Goal: Transaction & Acquisition: Purchase product/service

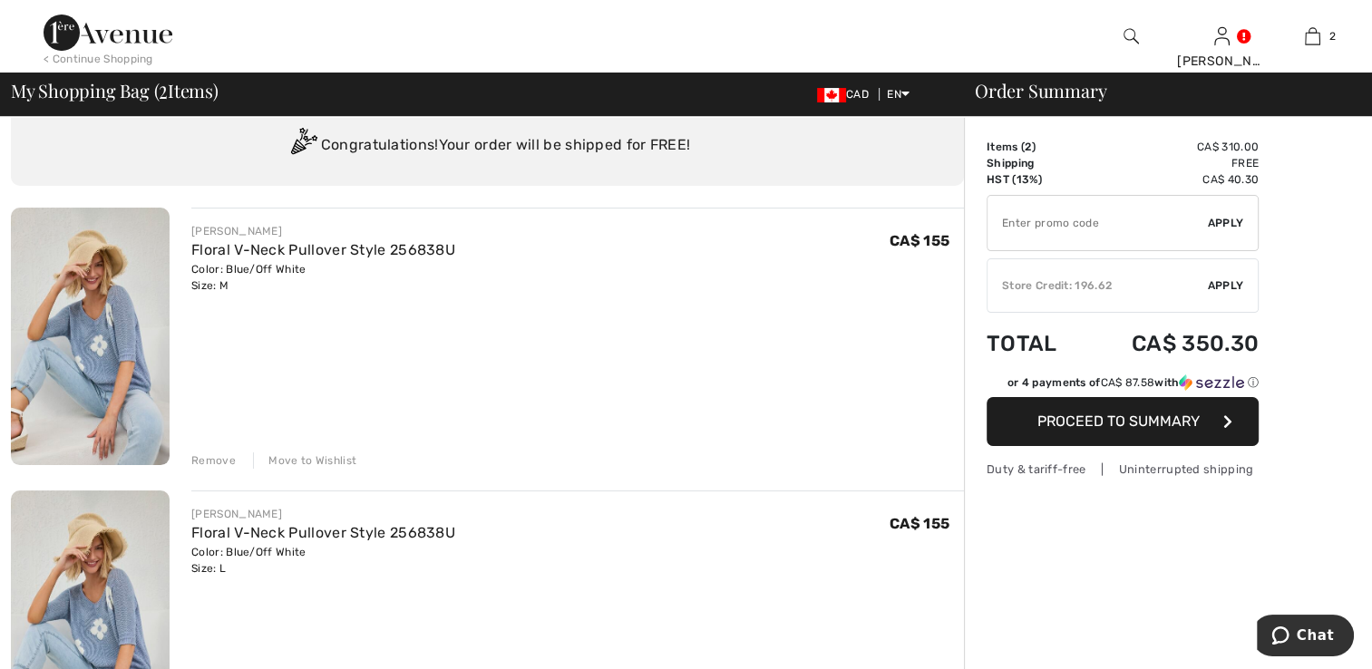
scroll to position [91, 0]
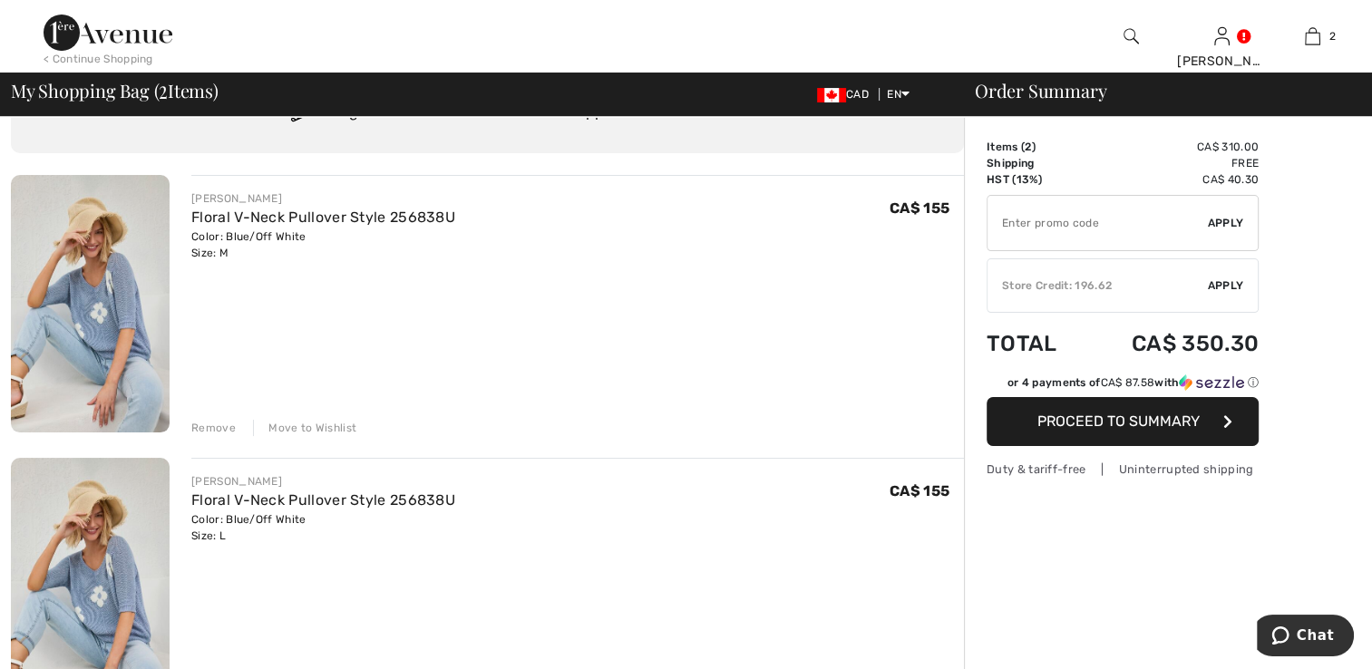
click at [215, 423] on div "Remove" at bounding box center [213, 428] width 44 height 16
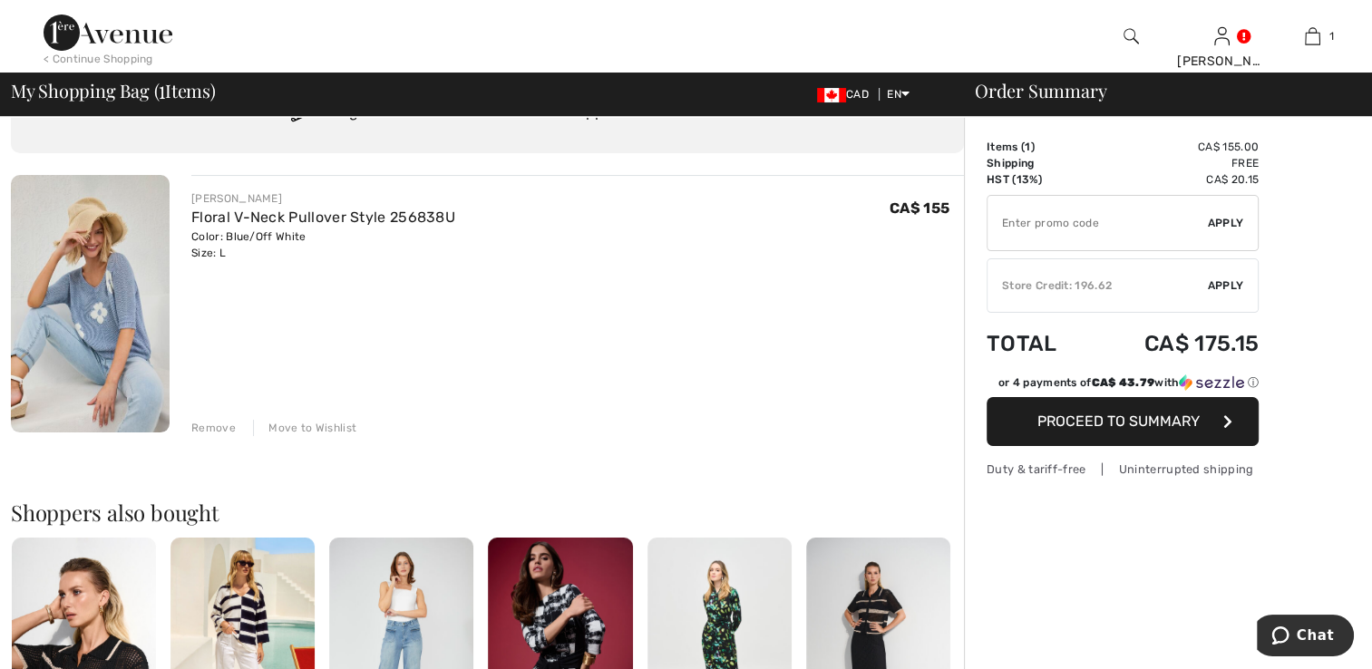
drag, startPoint x: 205, startPoint y: 427, endPoint x: 248, endPoint y: 430, distance: 42.7
click at [205, 426] on div "Remove" at bounding box center [213, 428] width 44 height 16
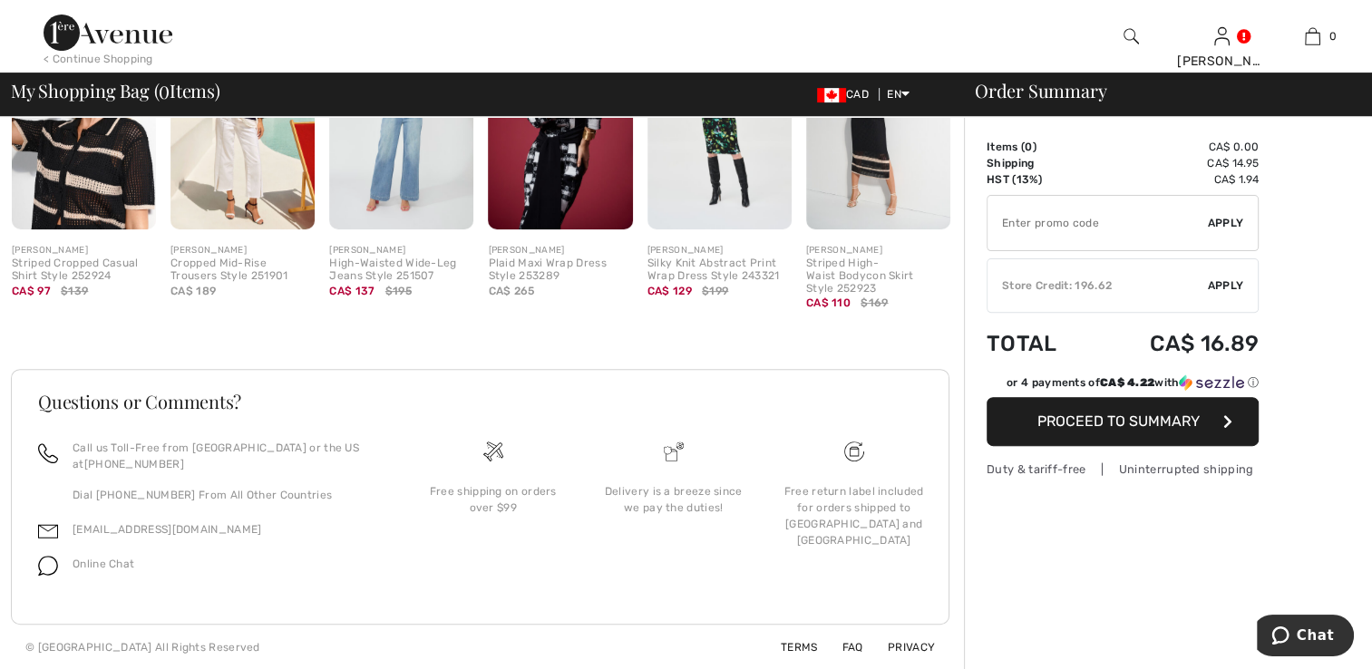
scroll to position [0, 0]
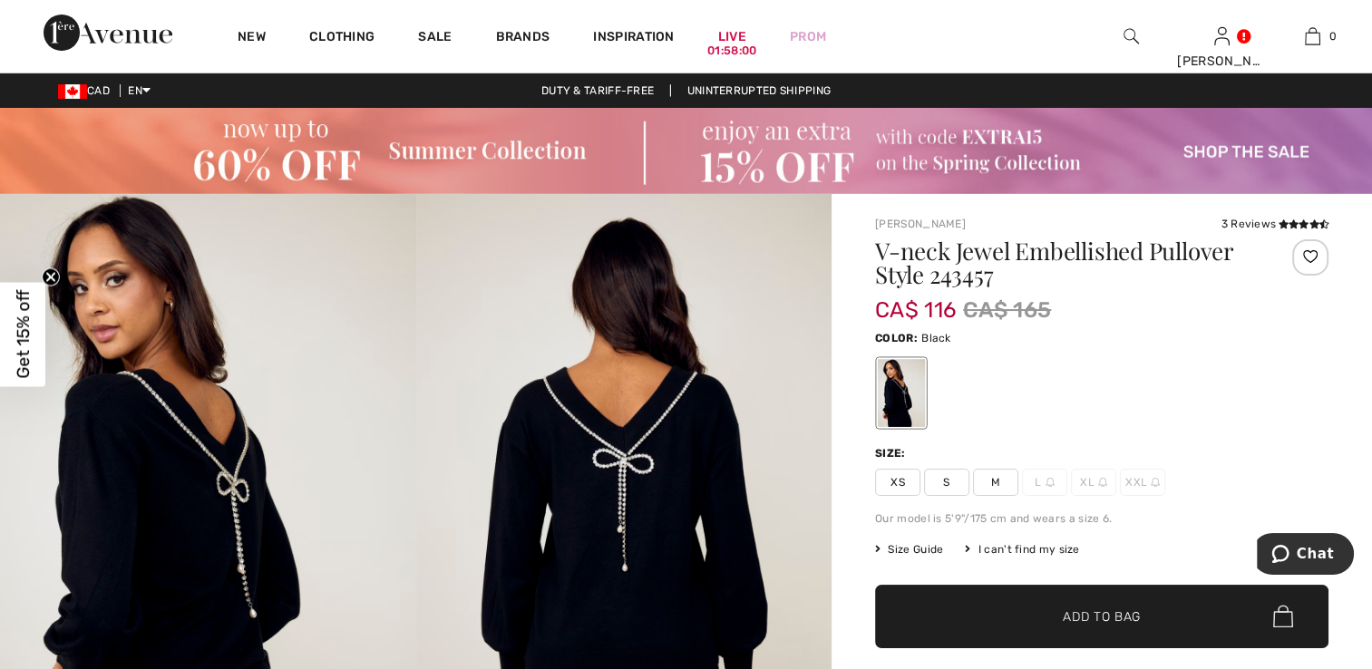
click at [1004, 477] on span "M" at bounding box center [995, 482] width 45 height 27
click at [1077, 616] on span "Add to Bag" at bounding box center [1102, 616] width 78 height 19
click at [413, 151] on img at bounding box center [686, 151] width 1372 height 86
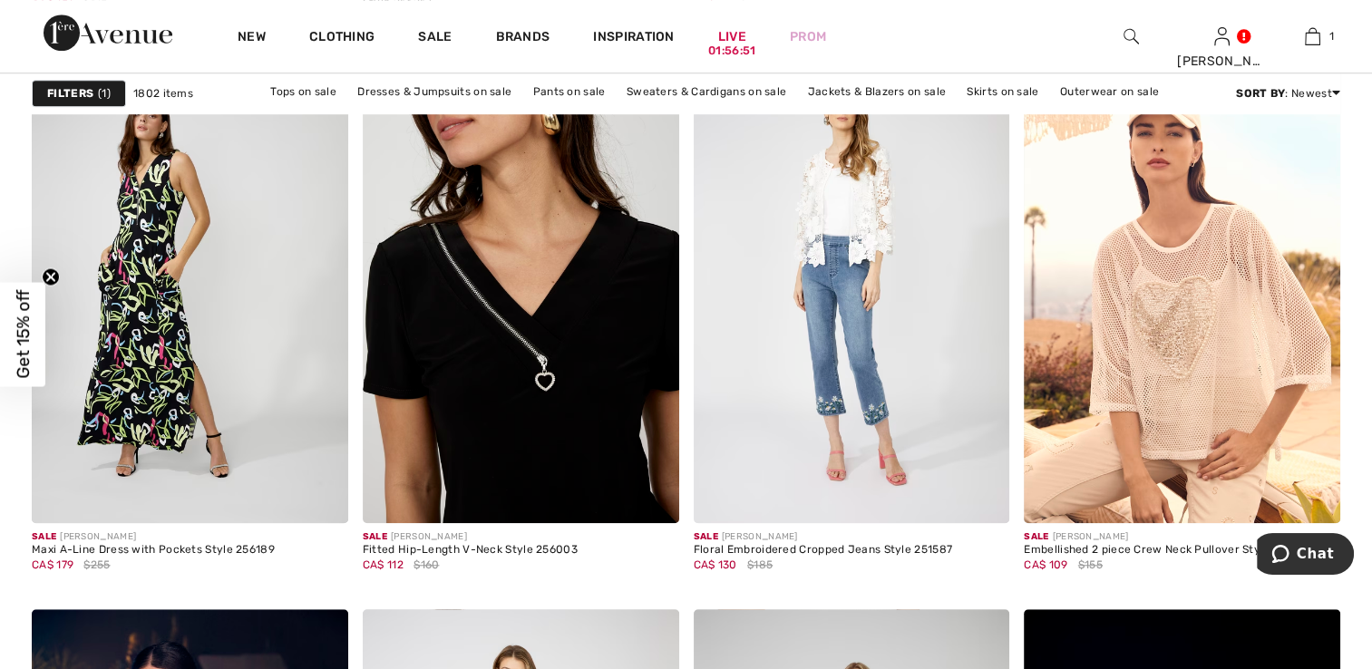
scroll to position [1541, 0]
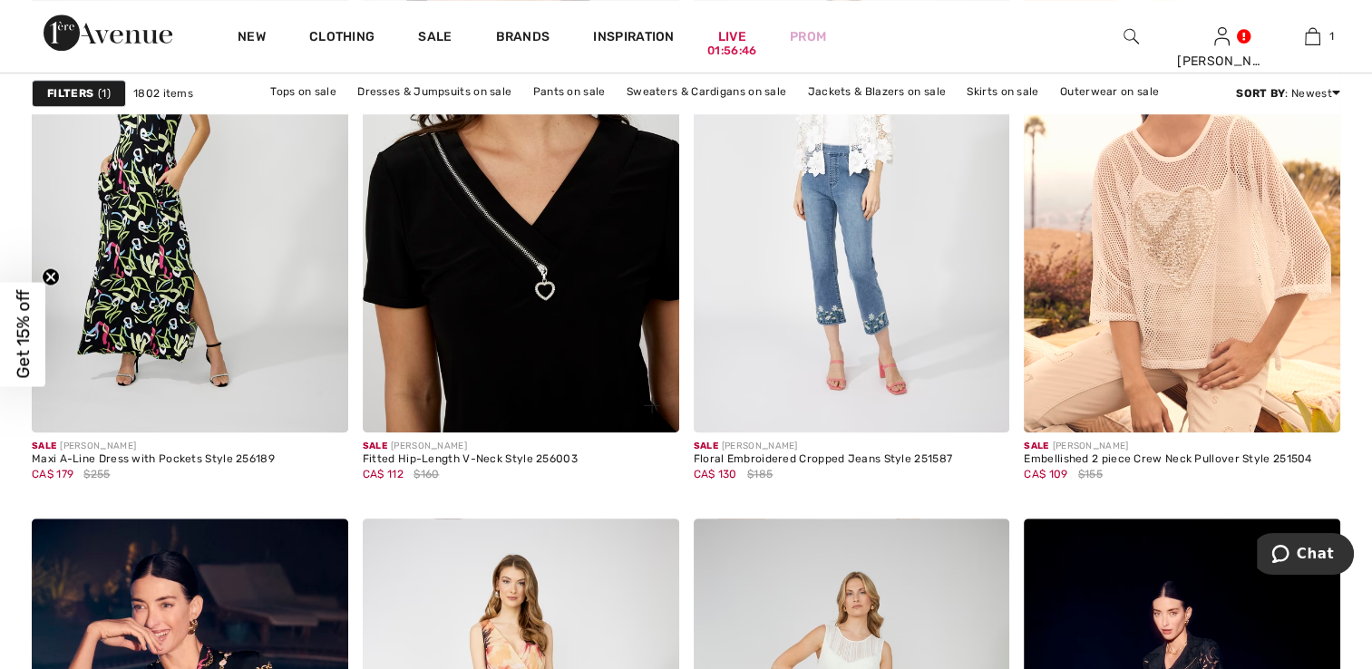
click at [532, 267] on img at bounding box center [521, 195] width 316 height 474
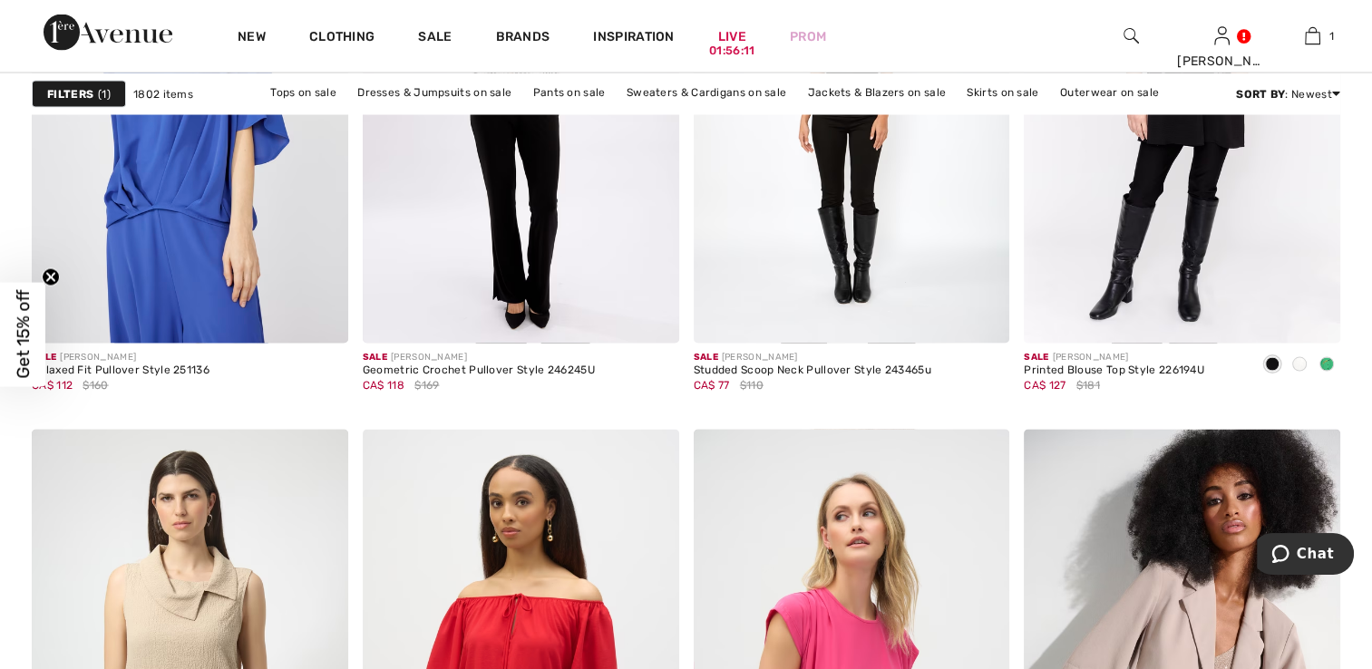
scroll to position [3354, 0]
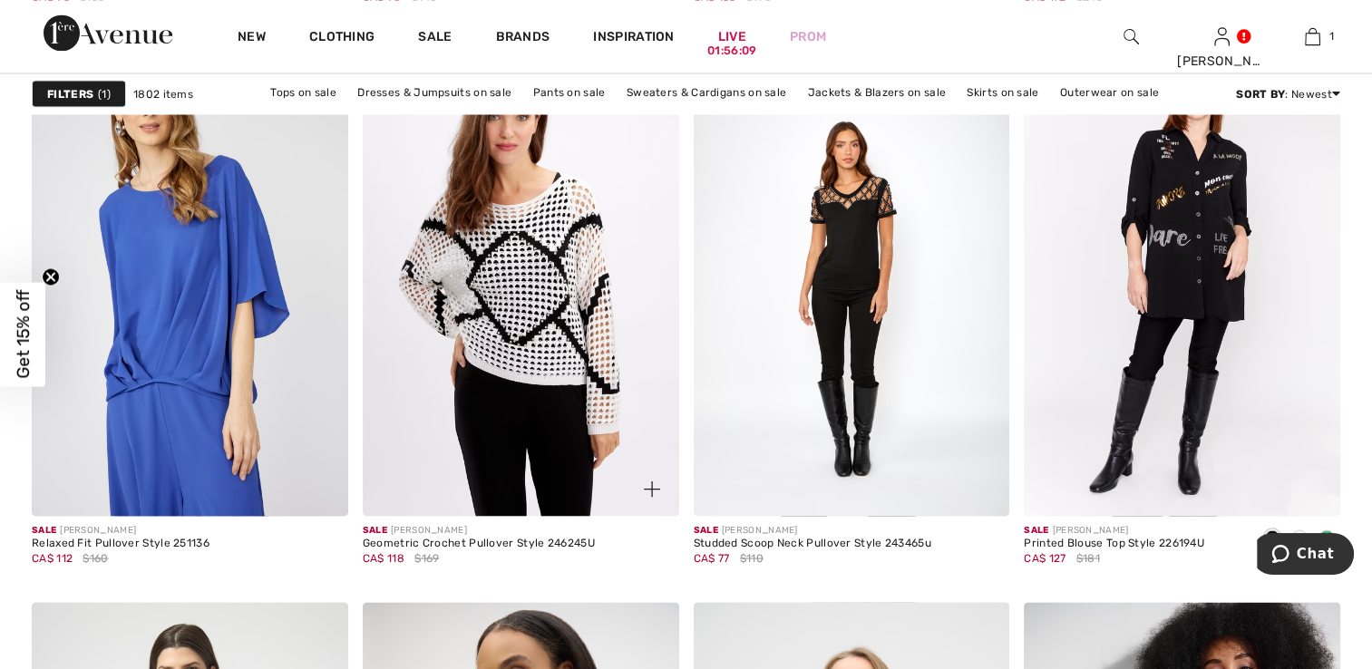
click at [519, 316] on img at bounding box center [521, 279] width 316 height 474
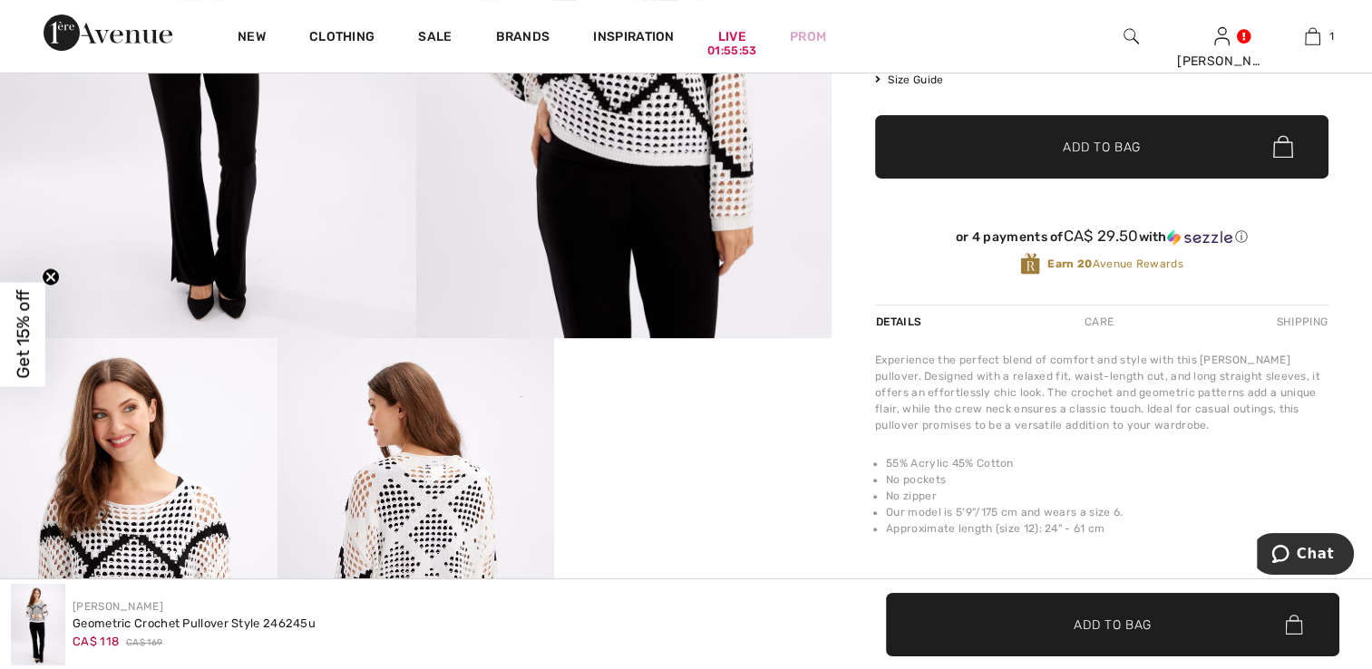
scroll to position [363, 0]
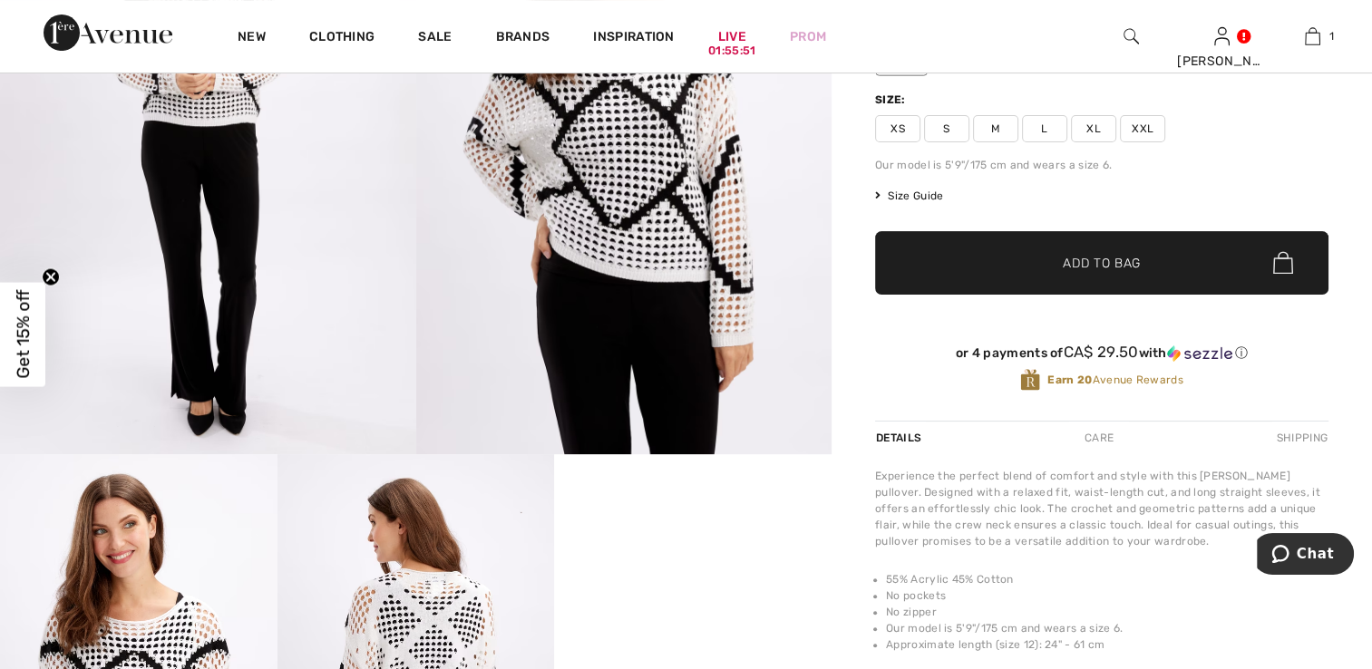
click at [989, 123] on span "M" at bounding box center [995, 128] width 45 height 27
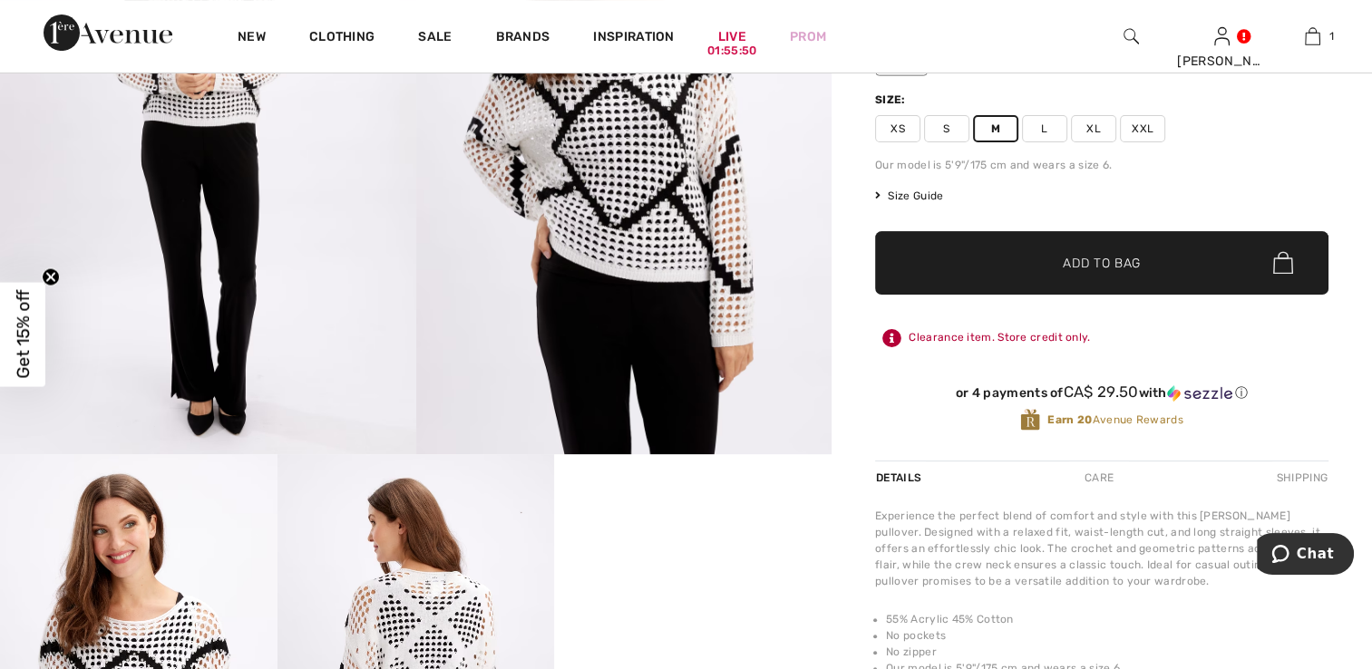
click at [1034, 255] on span "✔ Added to Bag" at bounding box center [1074, 262] width 111 height 19
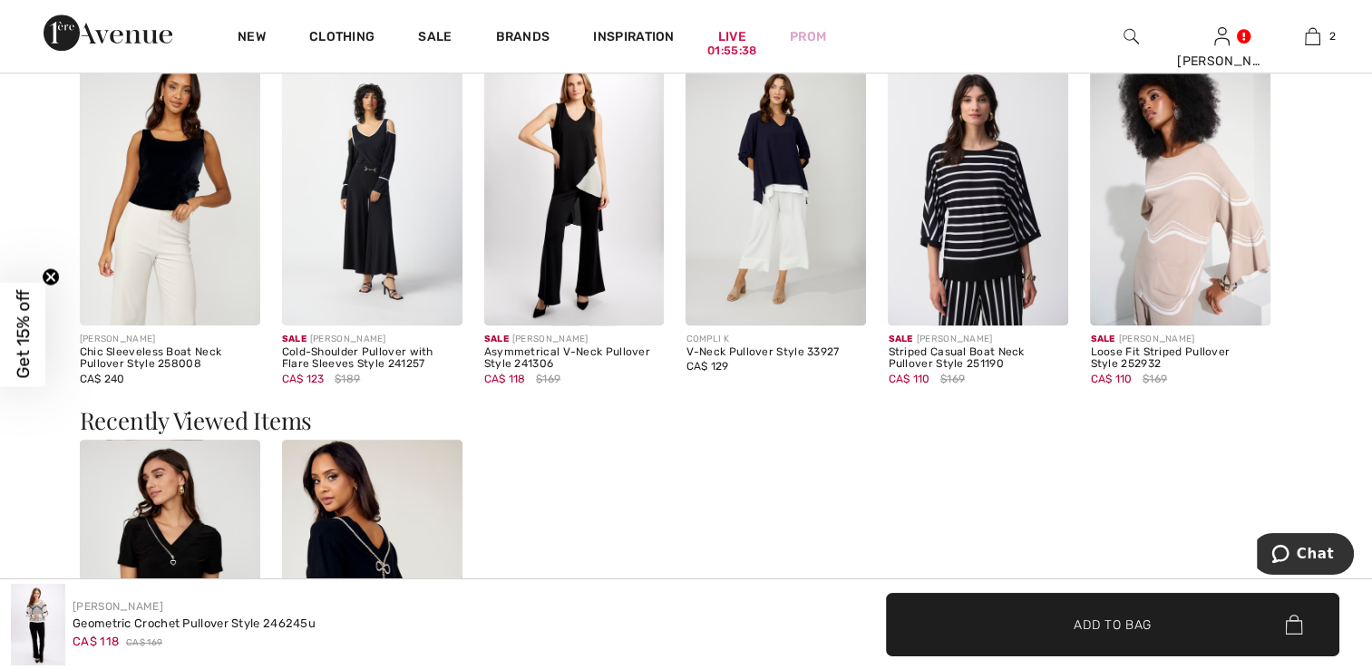
scroll to position [1632, 0]
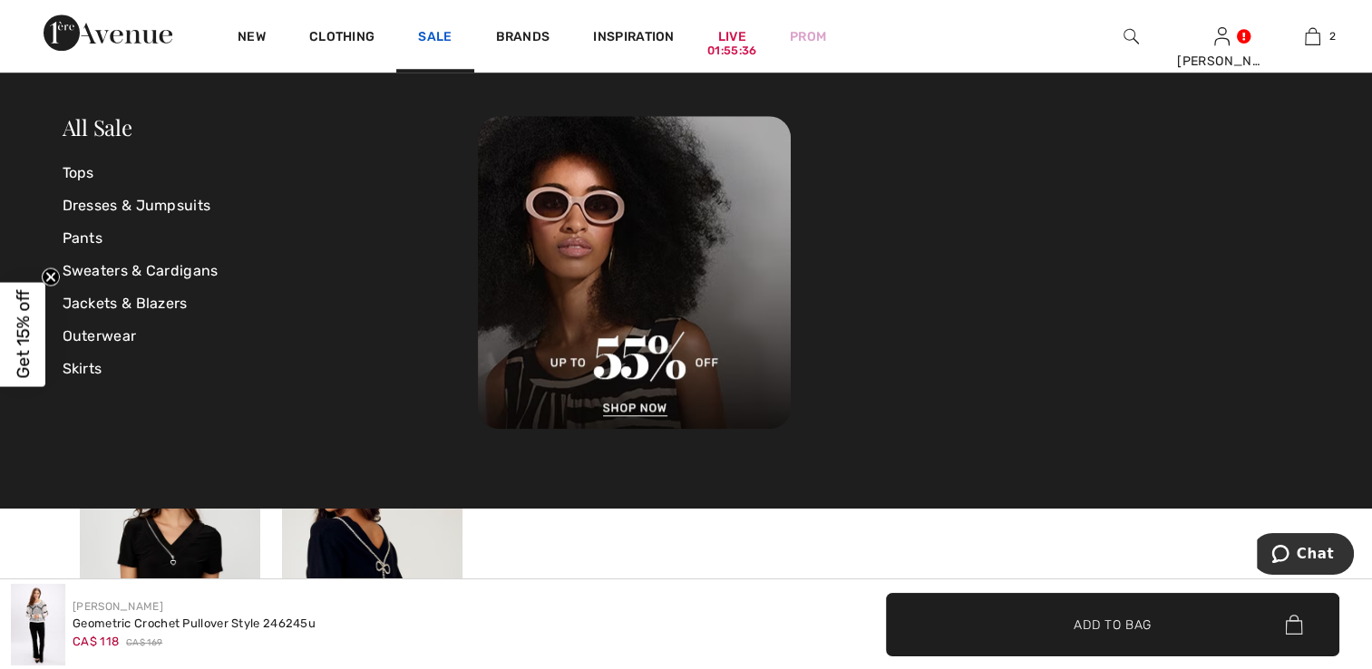
click at [446, 37] on link "Sale" at bounding box center [435, 38] width 34 height 19
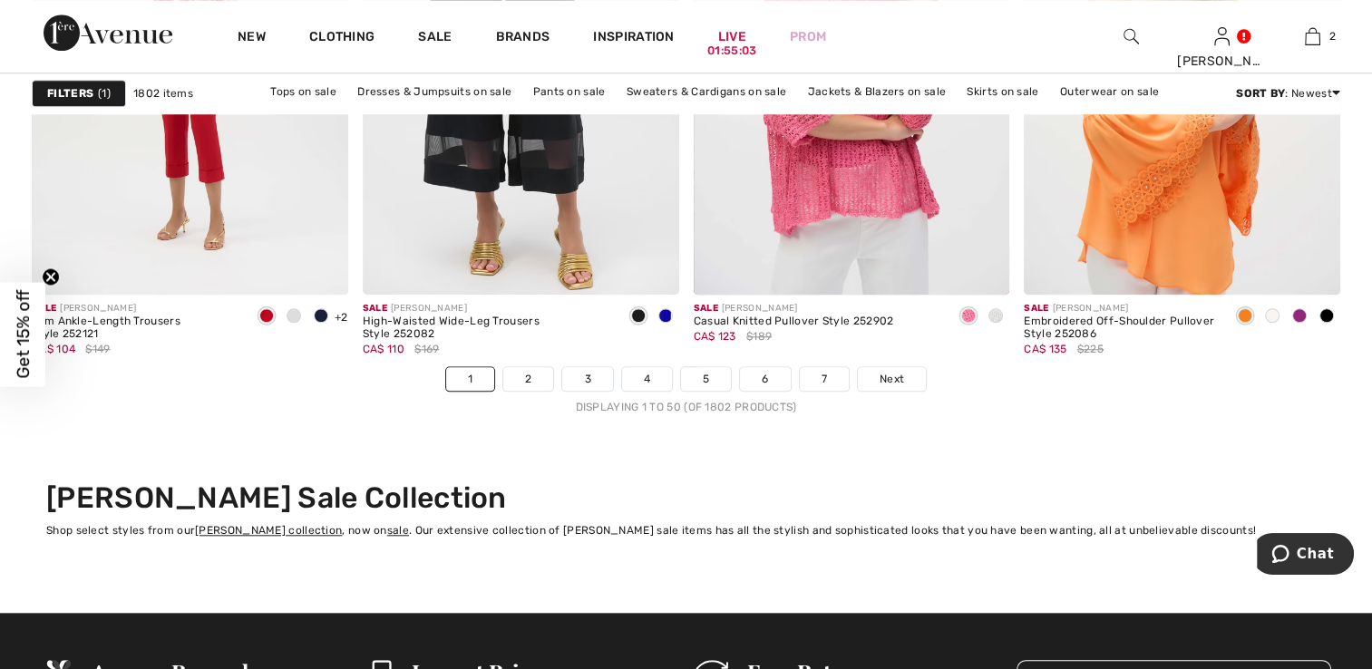
scroll to position [8522, 0]
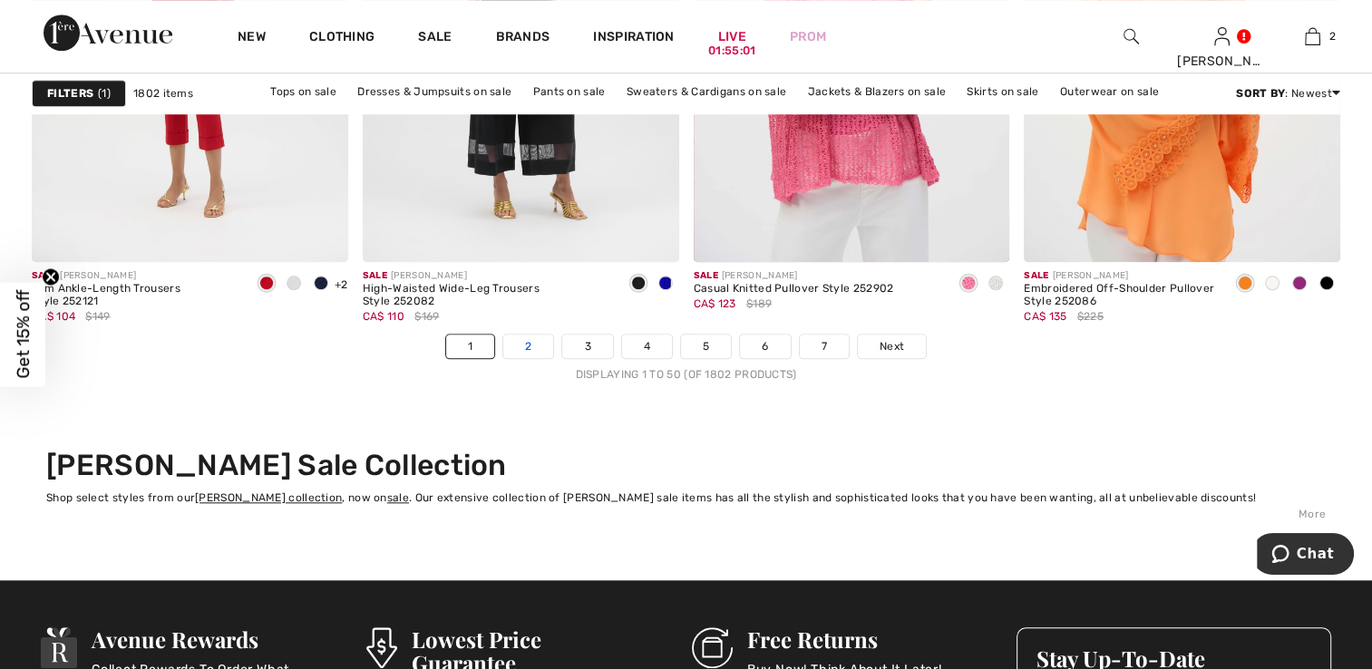
click at [537, 344] on link "2" at bounding box center [528, 347] width 50 height 24
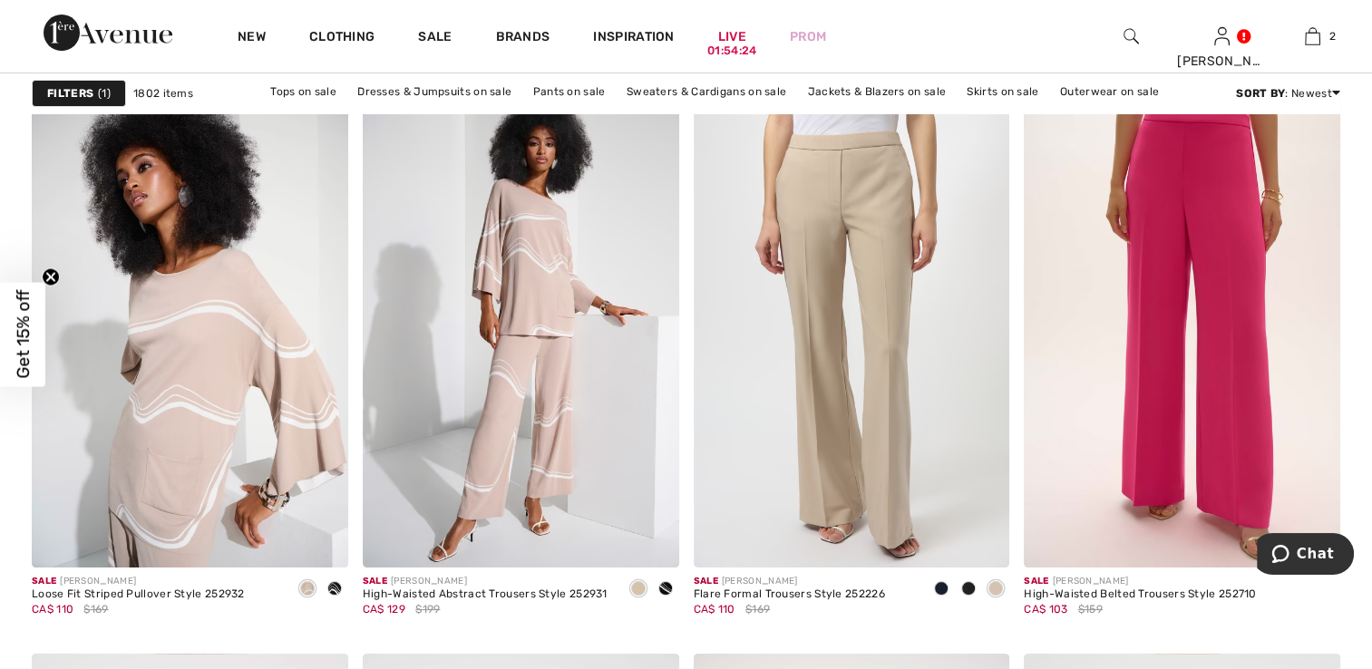
scroll to position [7072, 0]
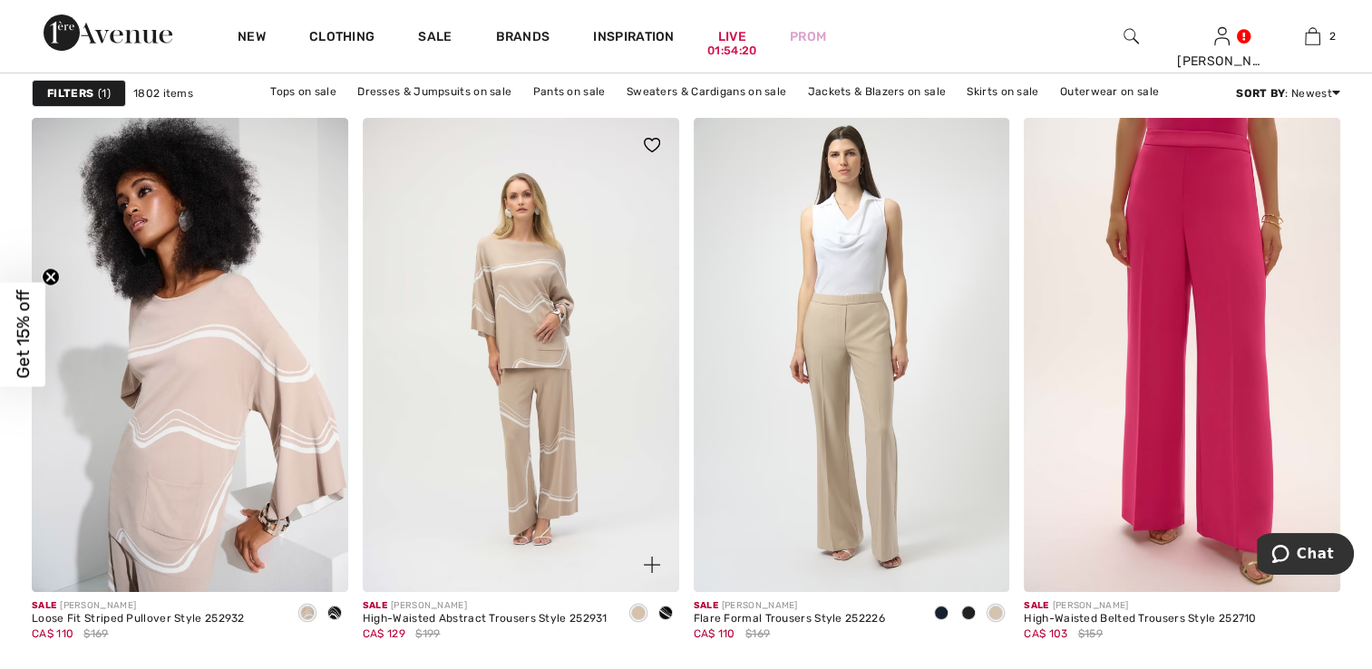
click at [506, 279] on img at bounding box center [521, 355] width 316 height 474
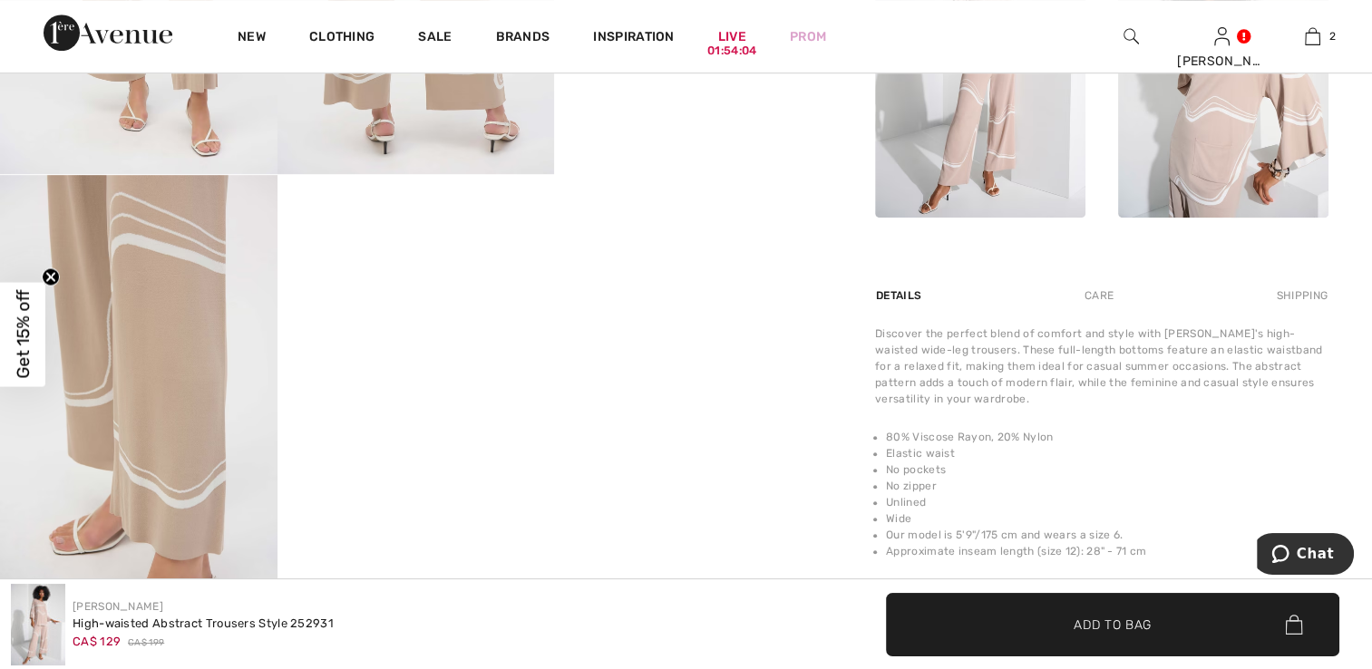
scroll to position [1088, 0]
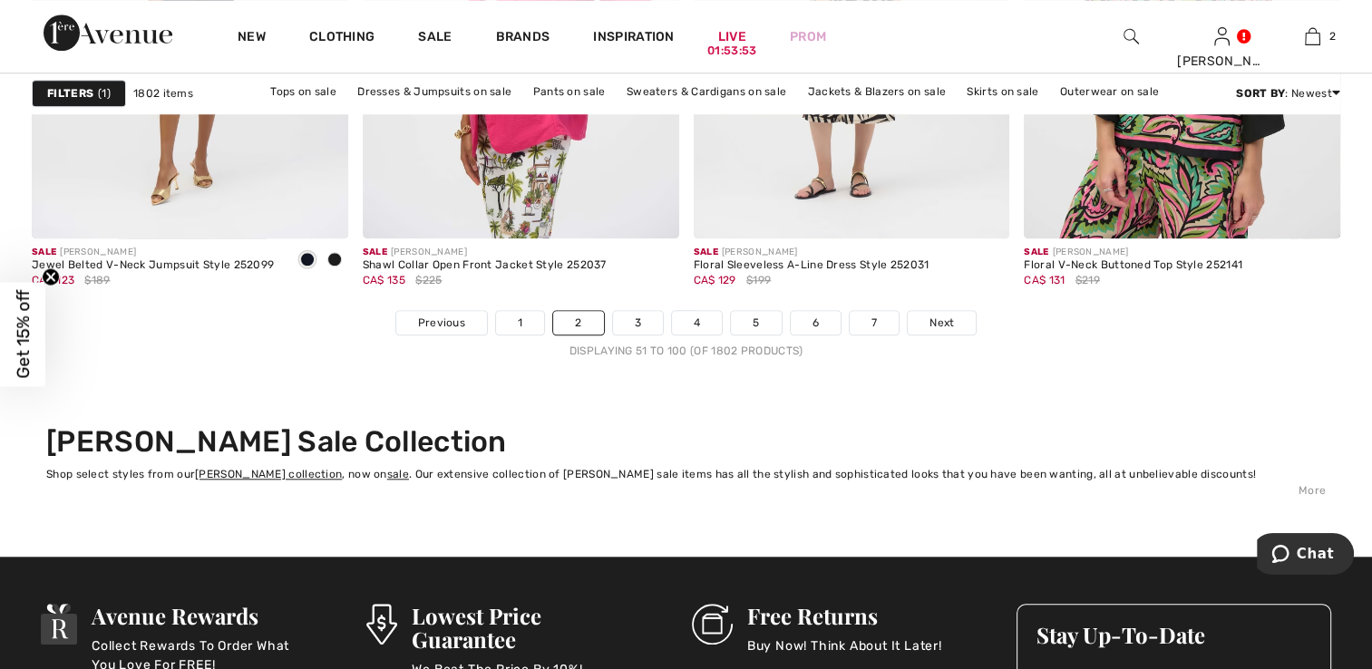
scroll to position [8613, 0]
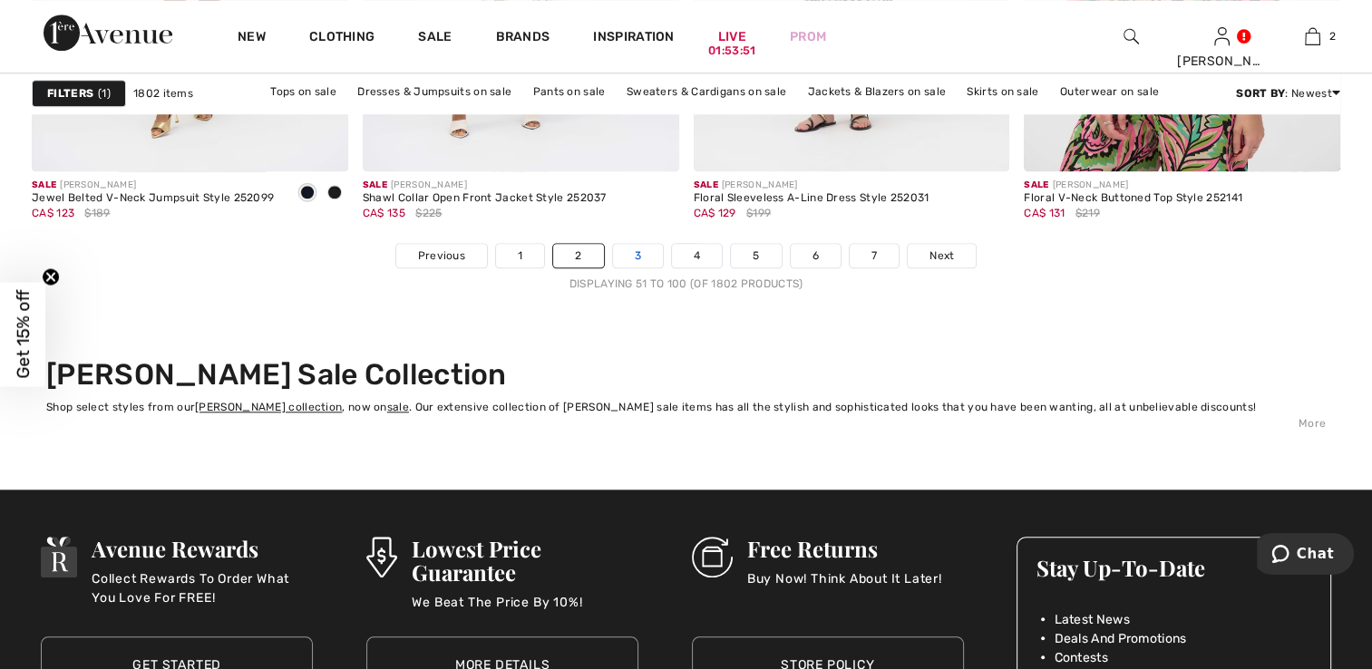
click at [641, 254] on link "3" at bounding box center [638, 256] width 50 height 24
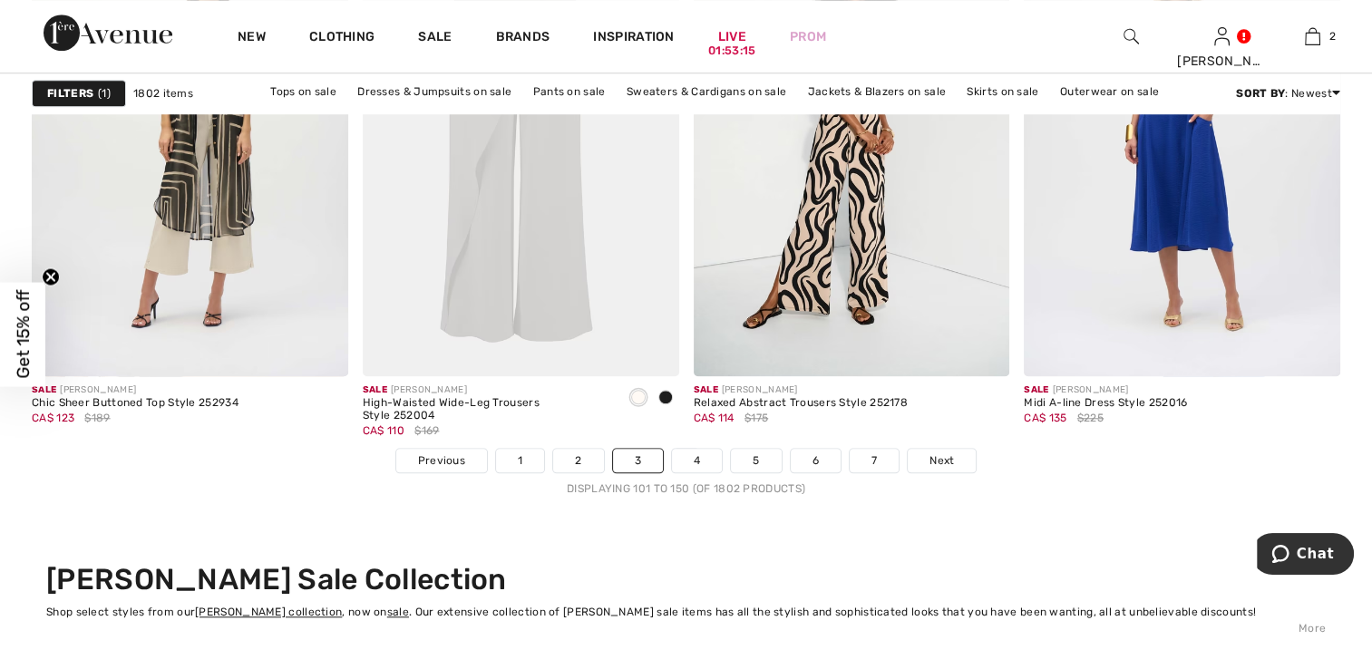
scroll to position [8522, 0]
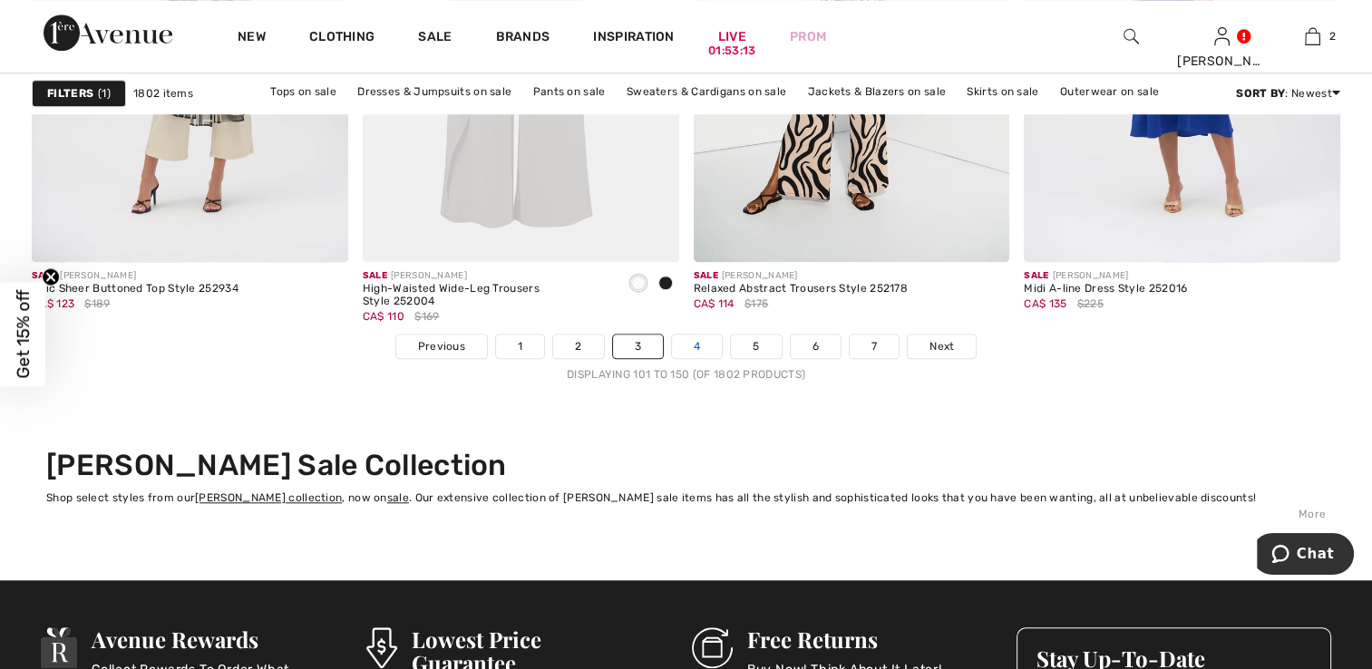
click at [696, 345] on link "4" at bounding box center [697, 347] width 50 height 24
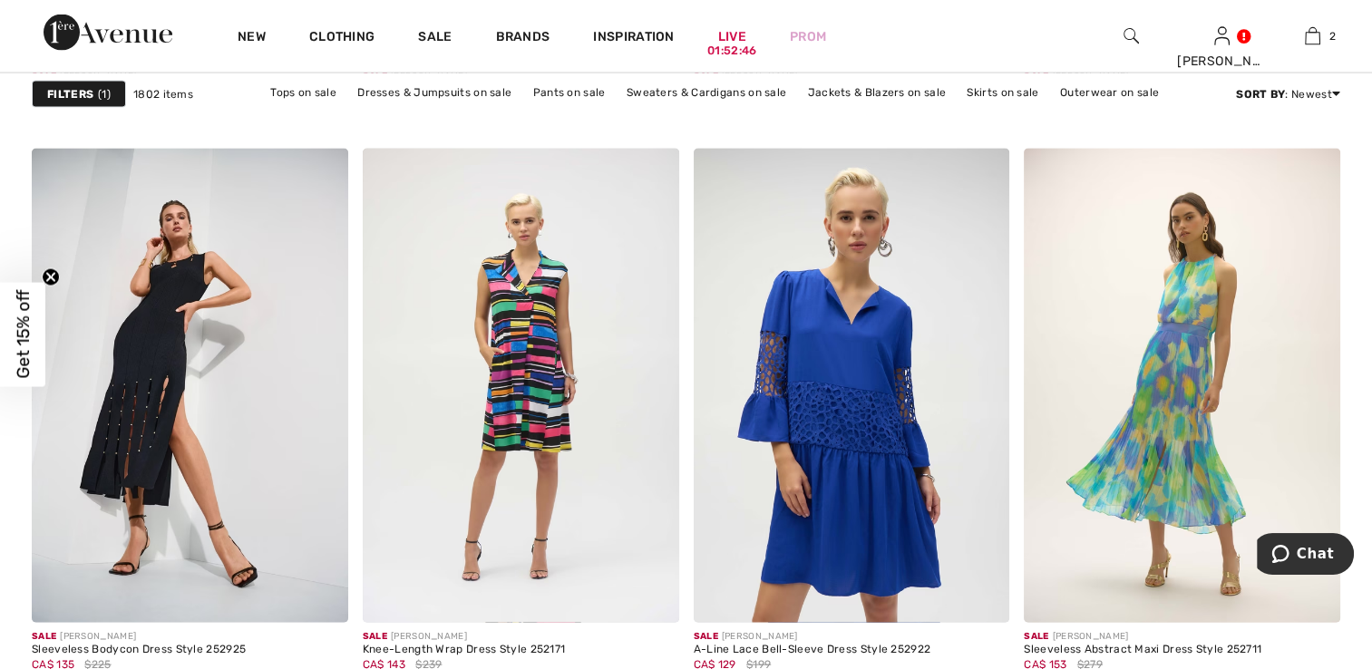
scroll to position [3898, 0]
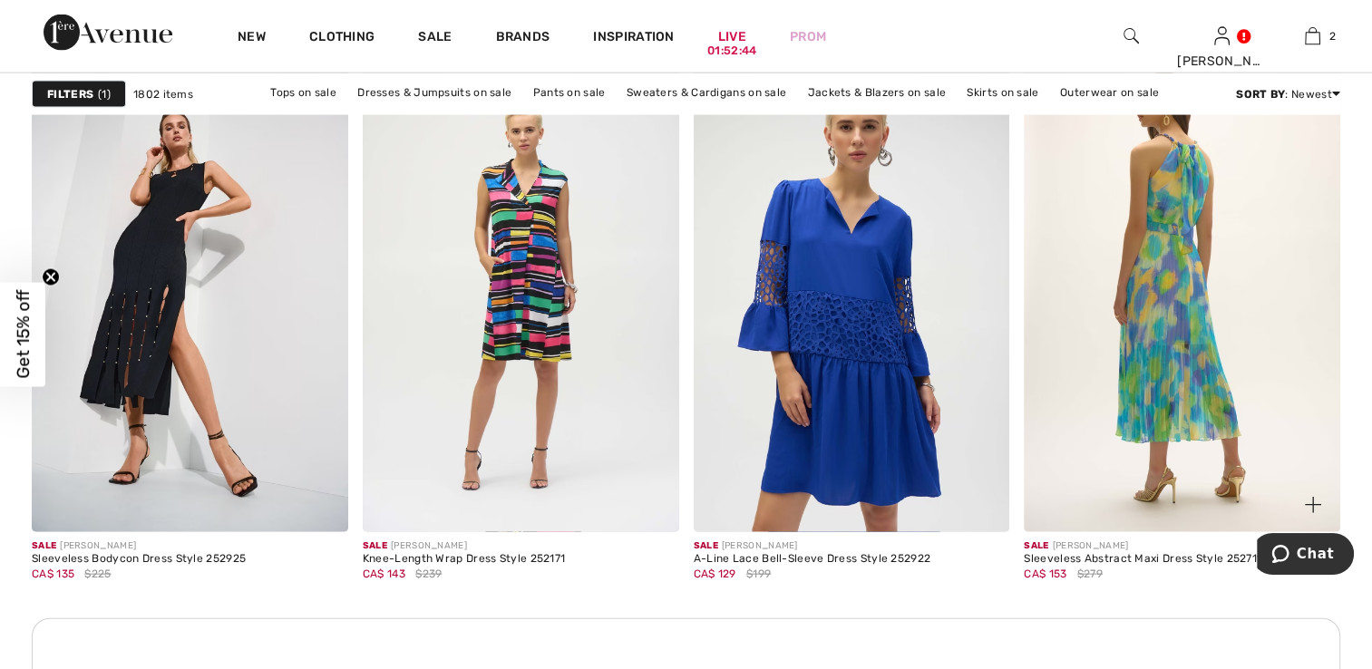
click at [1179, 235] on img at bounding box center [1182, 295] width 316 height 474
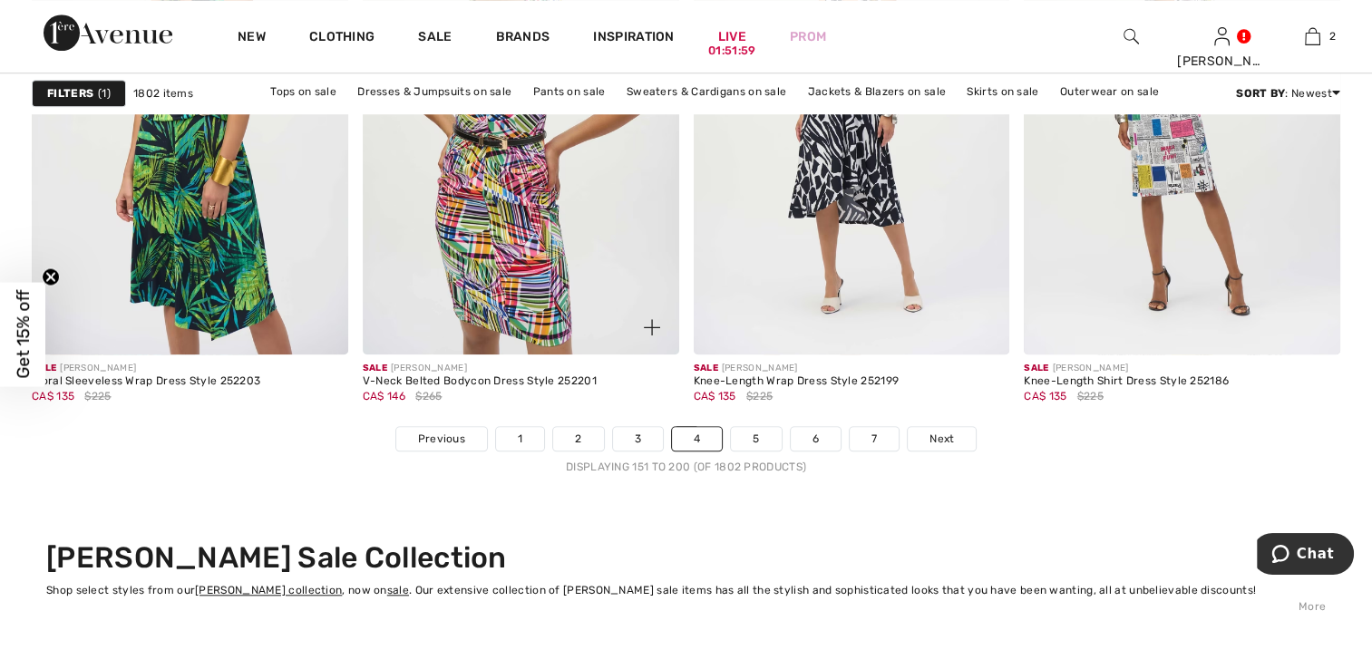
scroll to position [8432, 0]
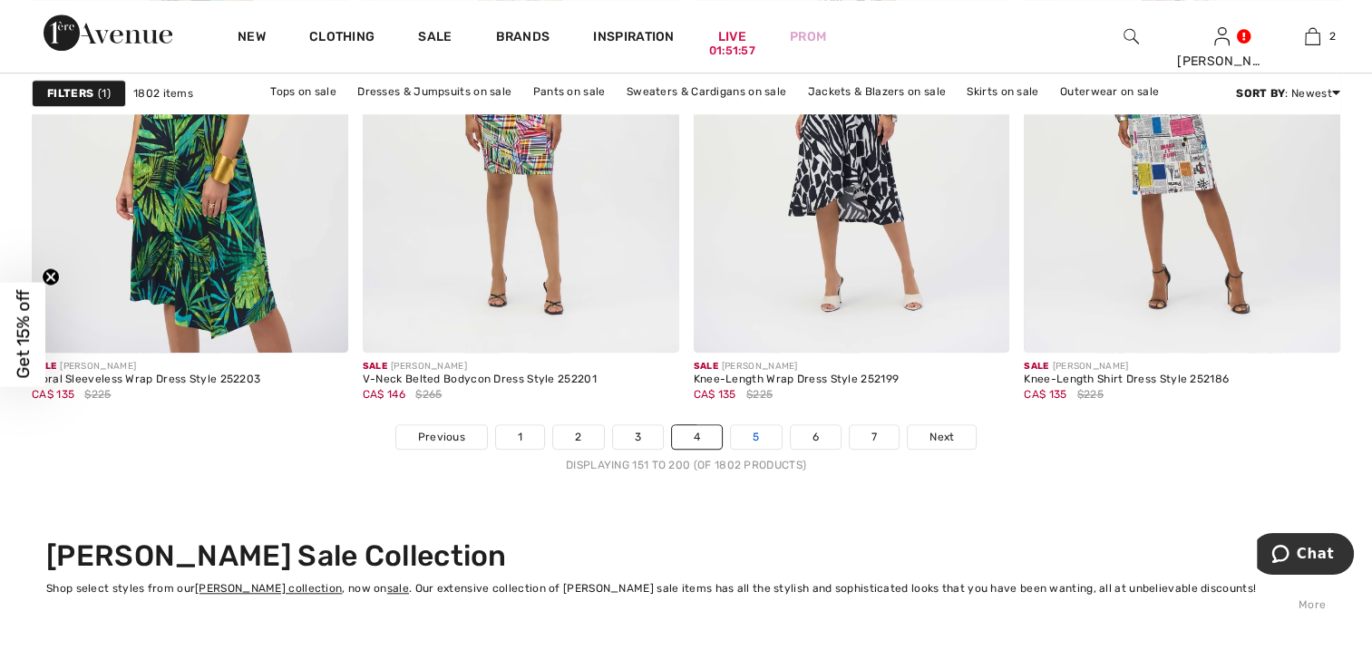
click at [752, 434] on link "5" at bounding box center [756, 437] width 50 height 24
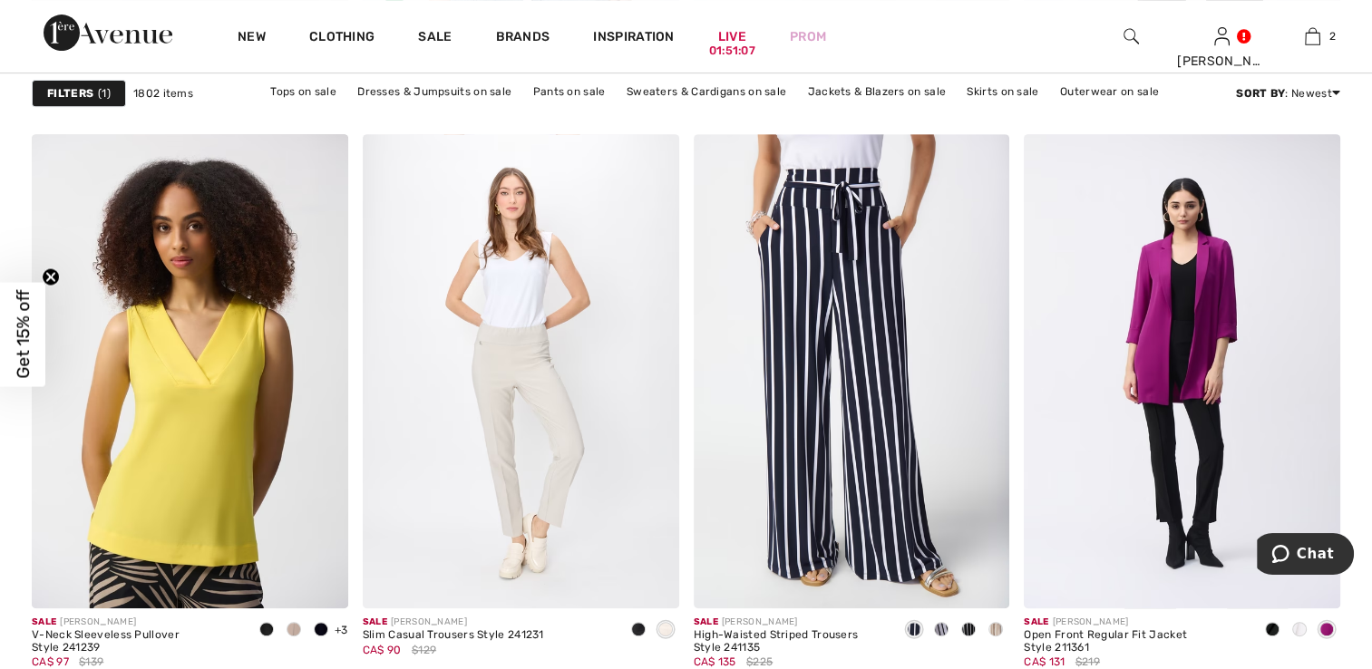
scroll to position [7706, 0]
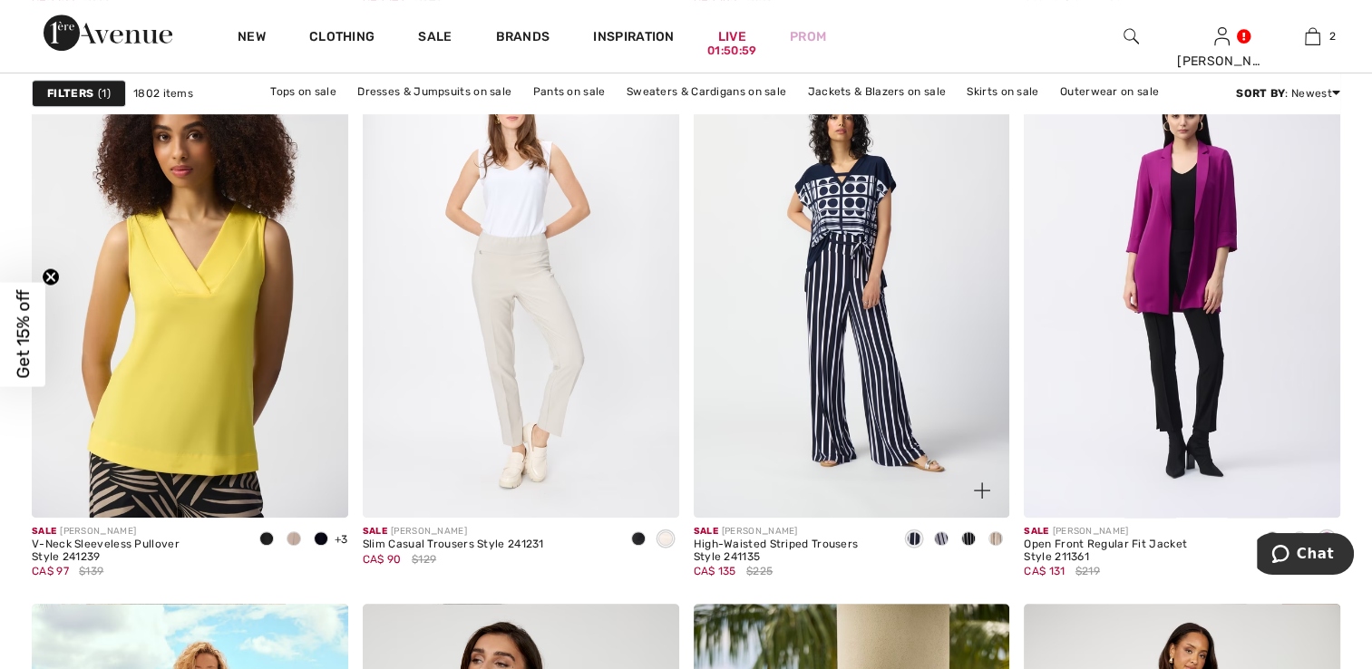
click at [992, 535] on span at bounding box center [995, 538] width 15 height 15
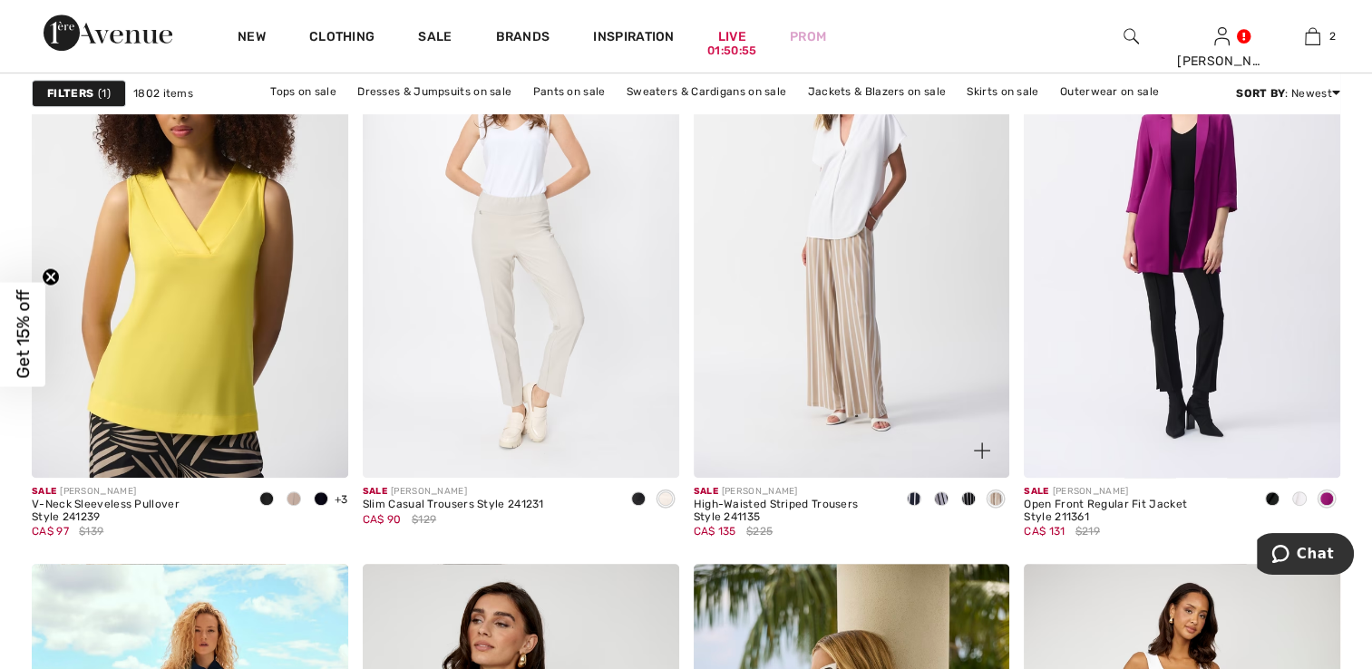
scroll to position [7797, 0]
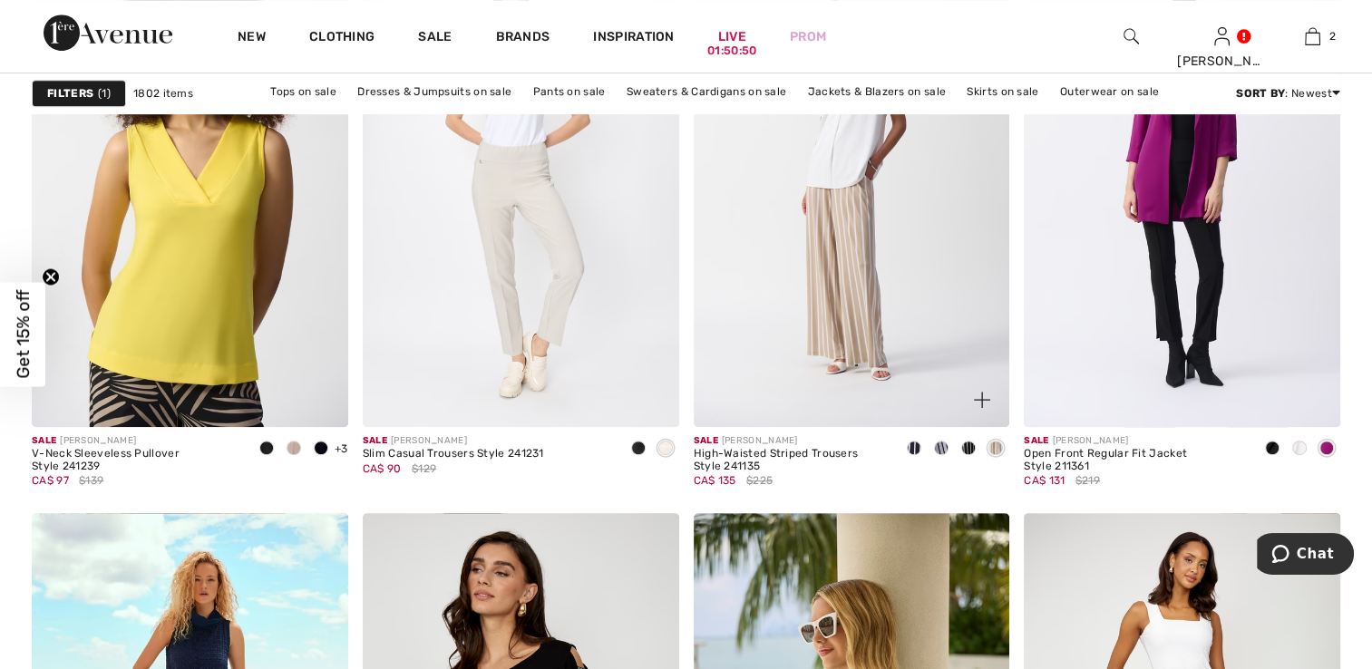
click at [816, 329] on img at bounding box center [852, 190] width 316 height 474
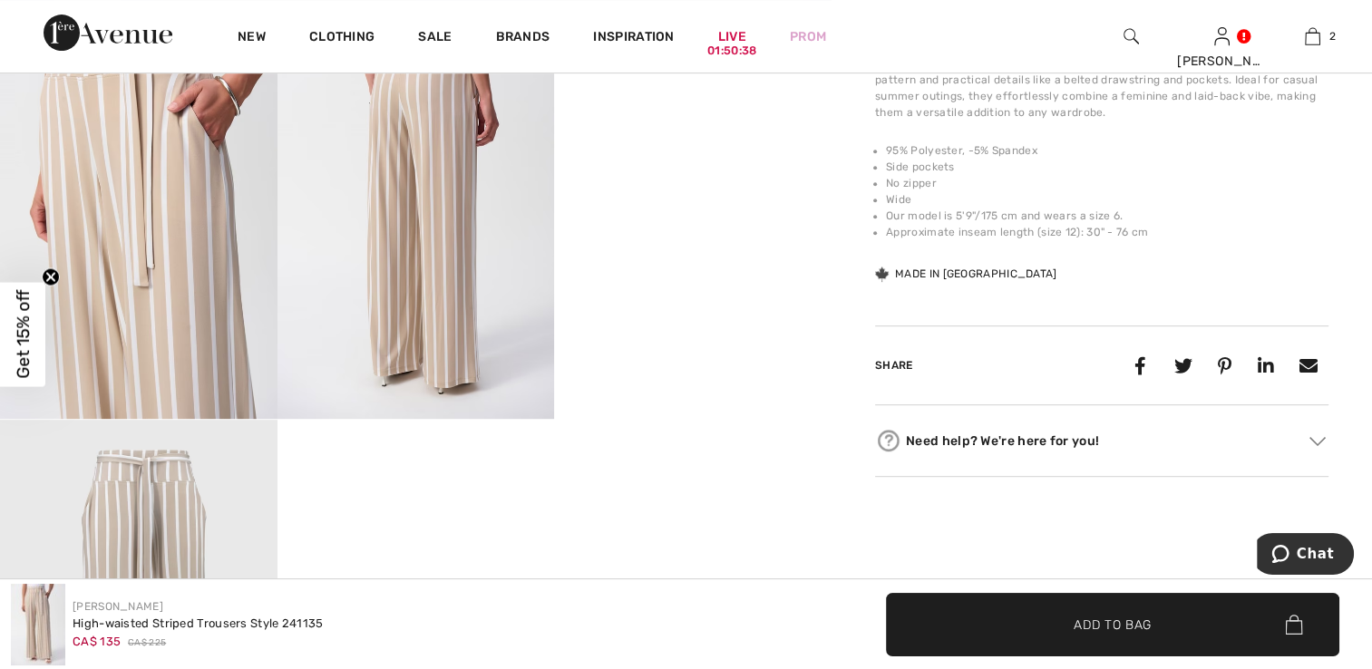
scroll to position [816, 0]
click at [734, 140] on video "Your browser does not support the video tag." at bounding box center [692, 70] width 277 height 139
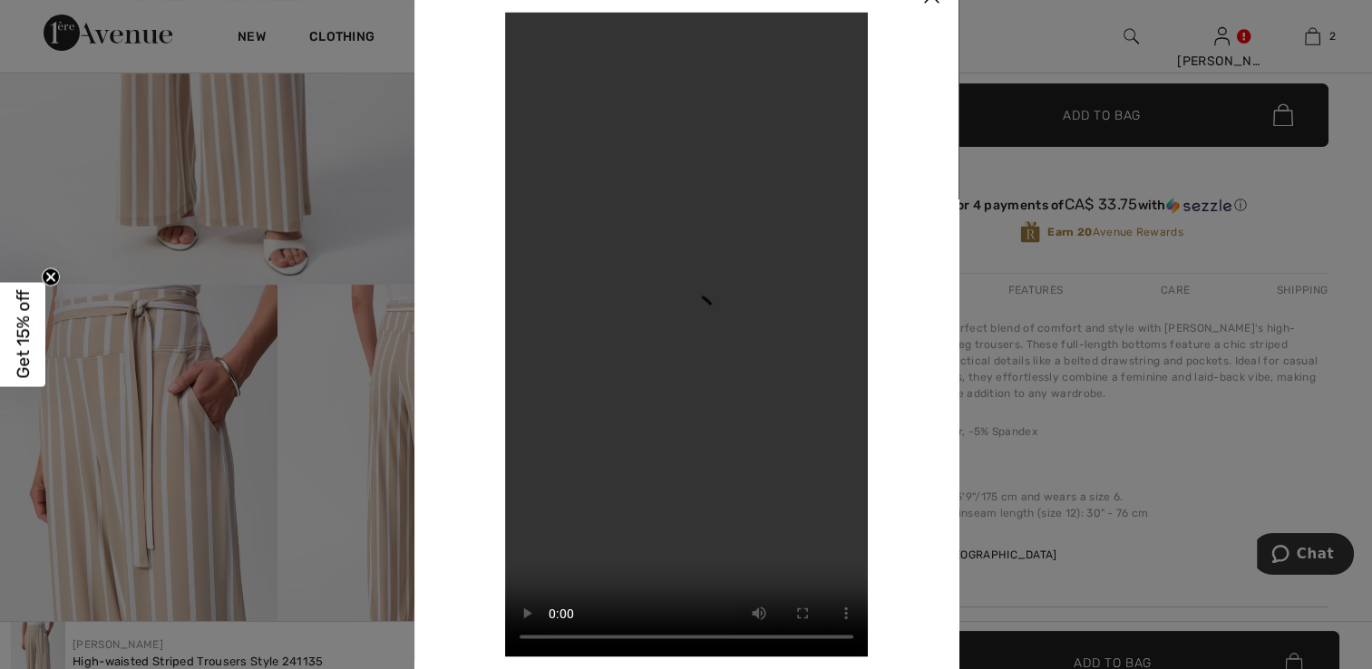
scroll to position [453, 0]
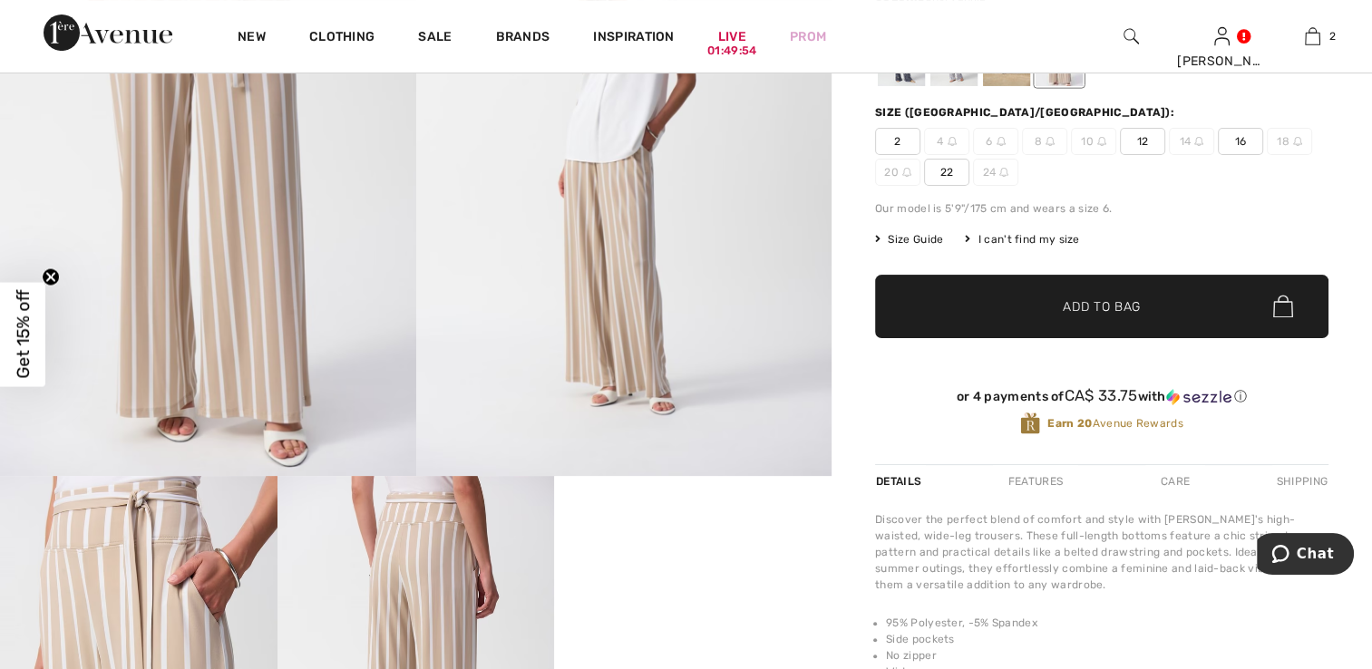
scroll to position [181, 0]
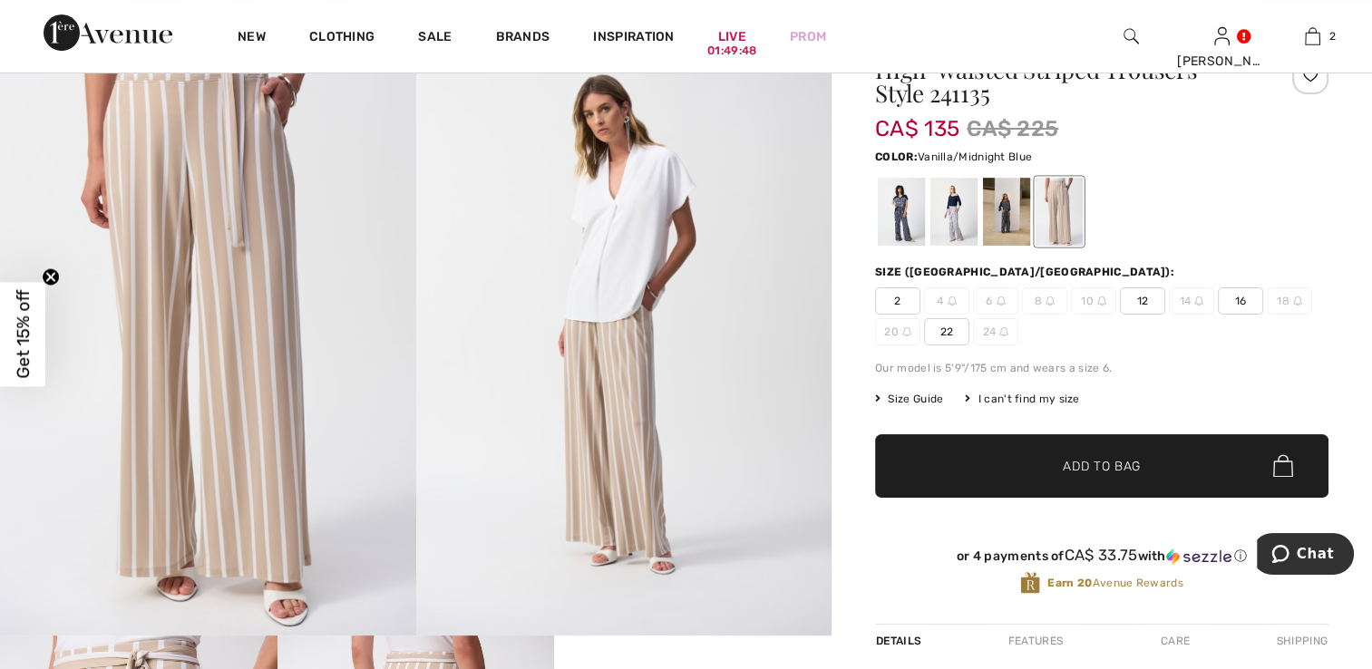
click at [939, 221] on div at bounding box center [953, 212] width 47 height 68
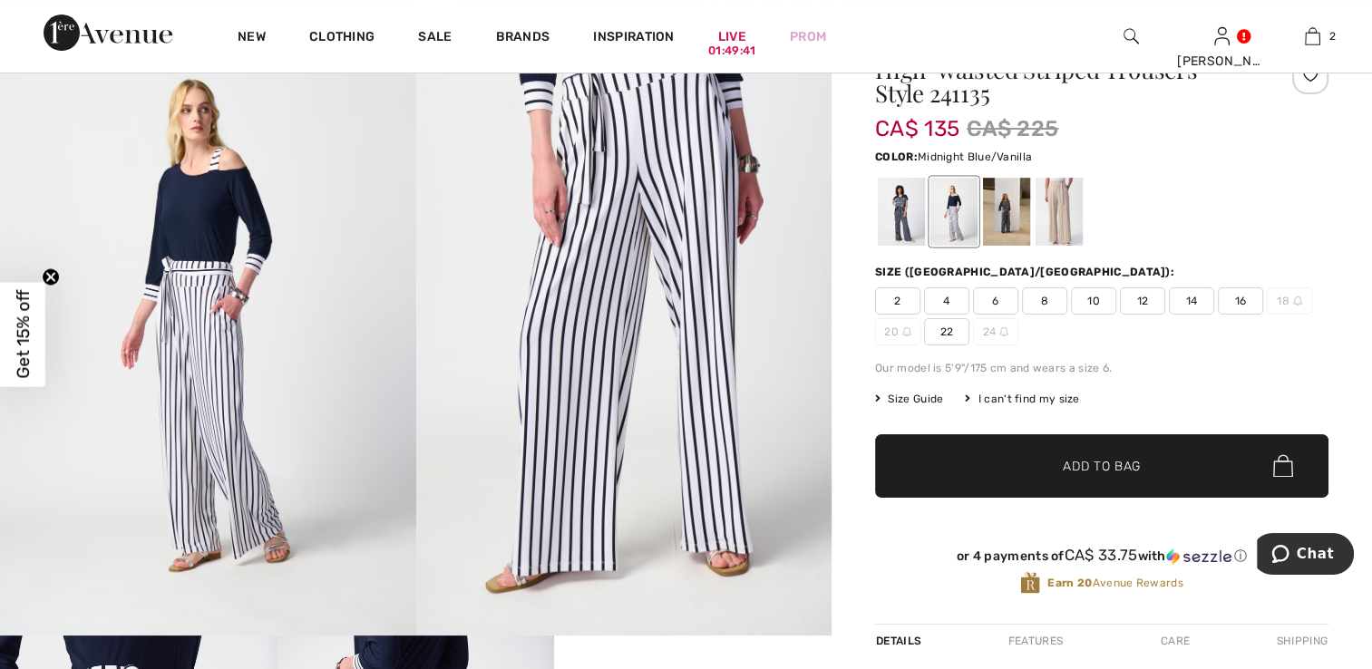
click at [888, 223] on div at bounding box center [901, 212] width 47 height 68
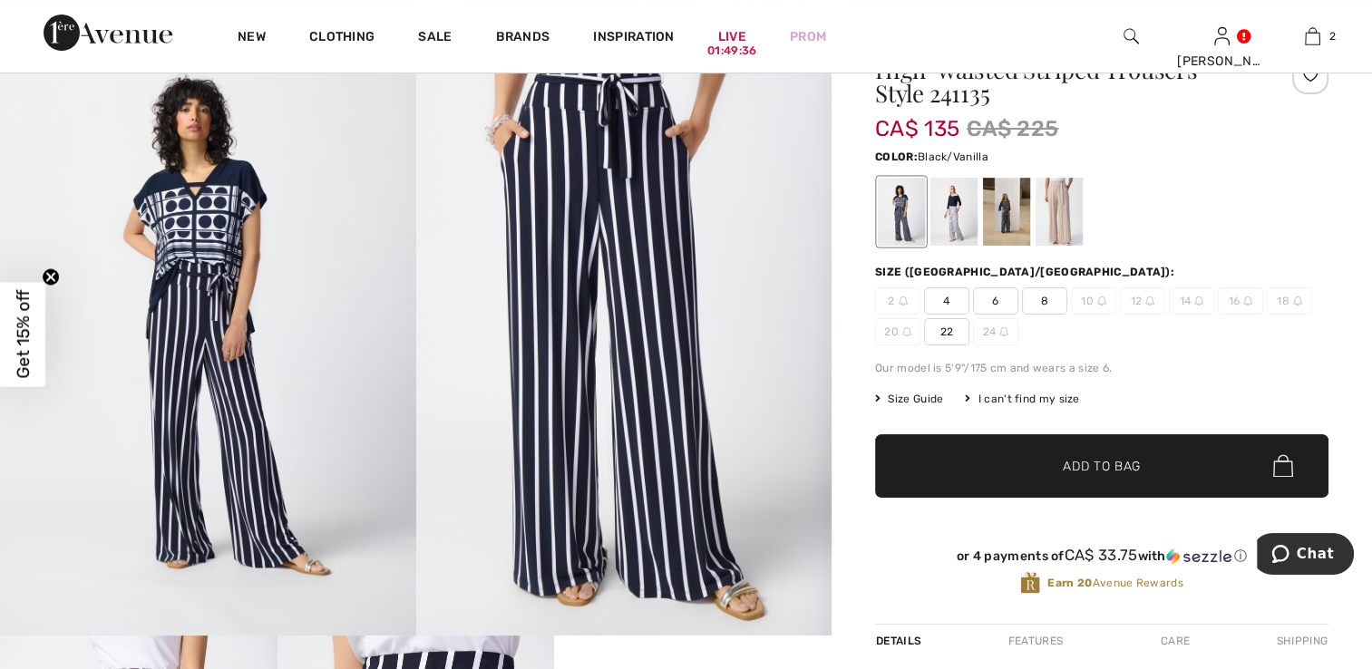
click at [1006, 230] on div at bounding box center [1006, 212] width 47 height 68
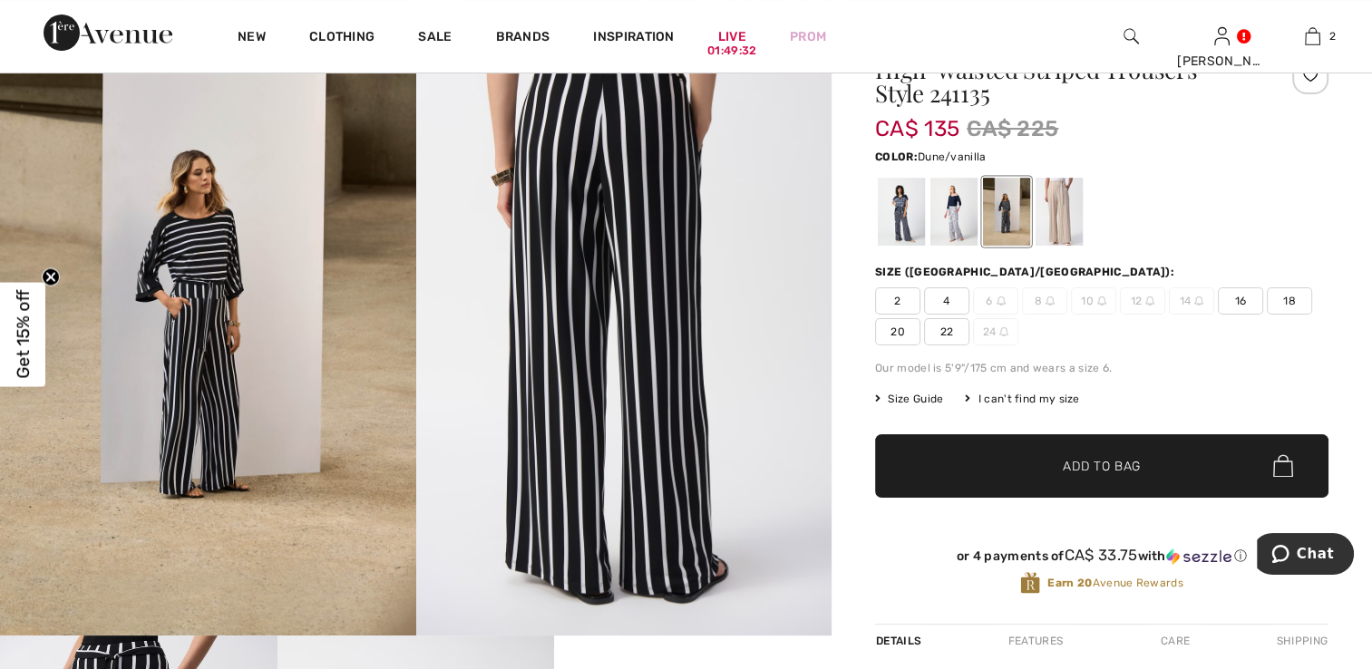
click at [1058, 228] on div at bounding box center [1058, 212] width 47 height 68
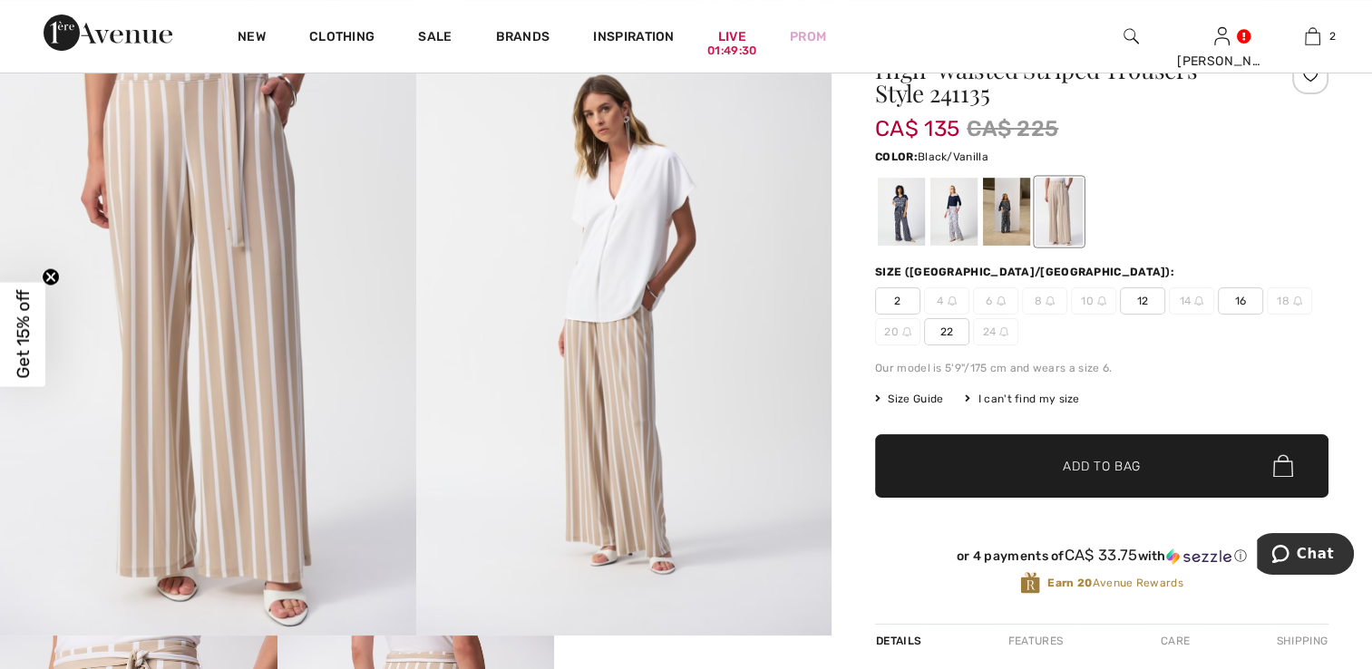
click at [1011, 223] on div at bounding box center [1006, 212] width 47 height 68
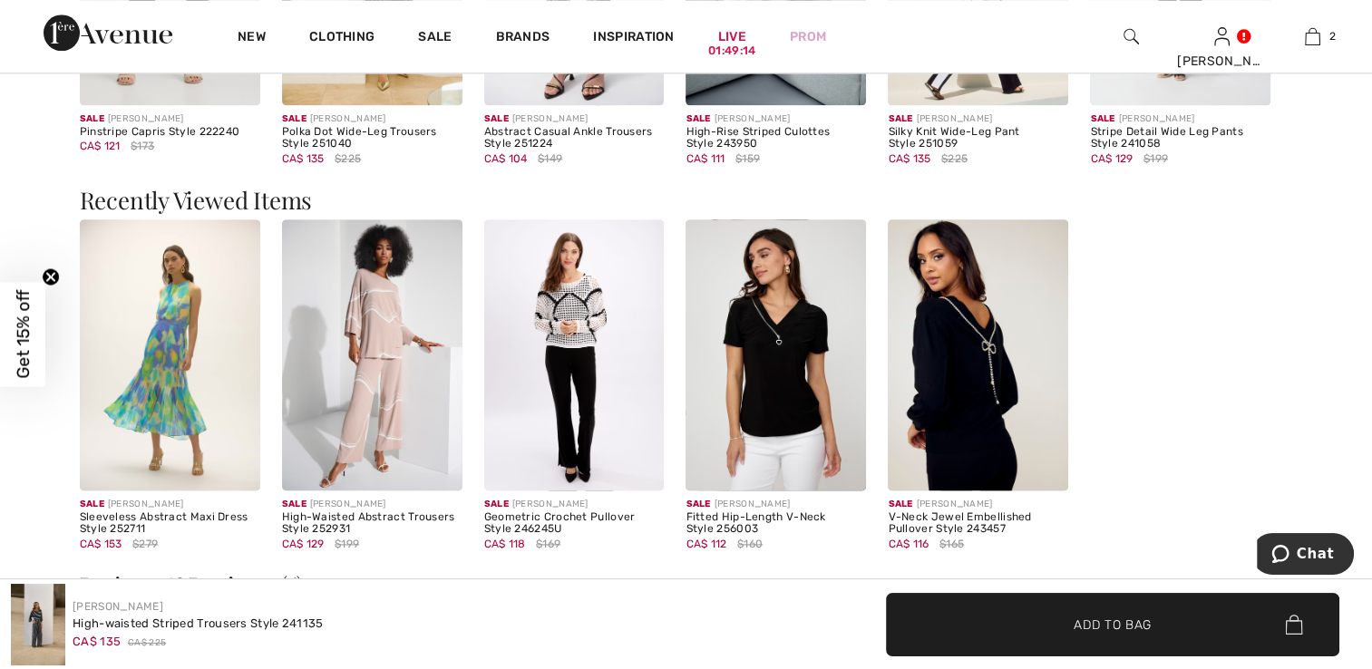
scroll to position [2085, 0]
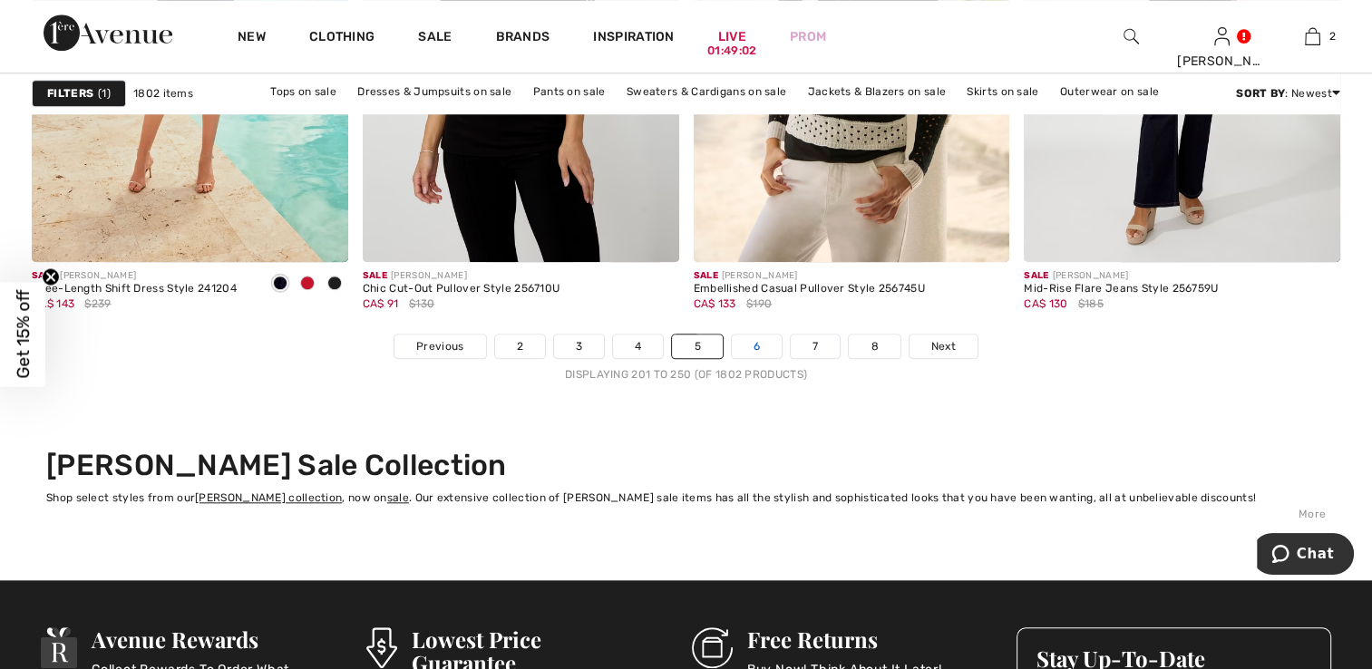
click at [759, 346] on link "6" at bounding box center [757, 347] width 50 height 24
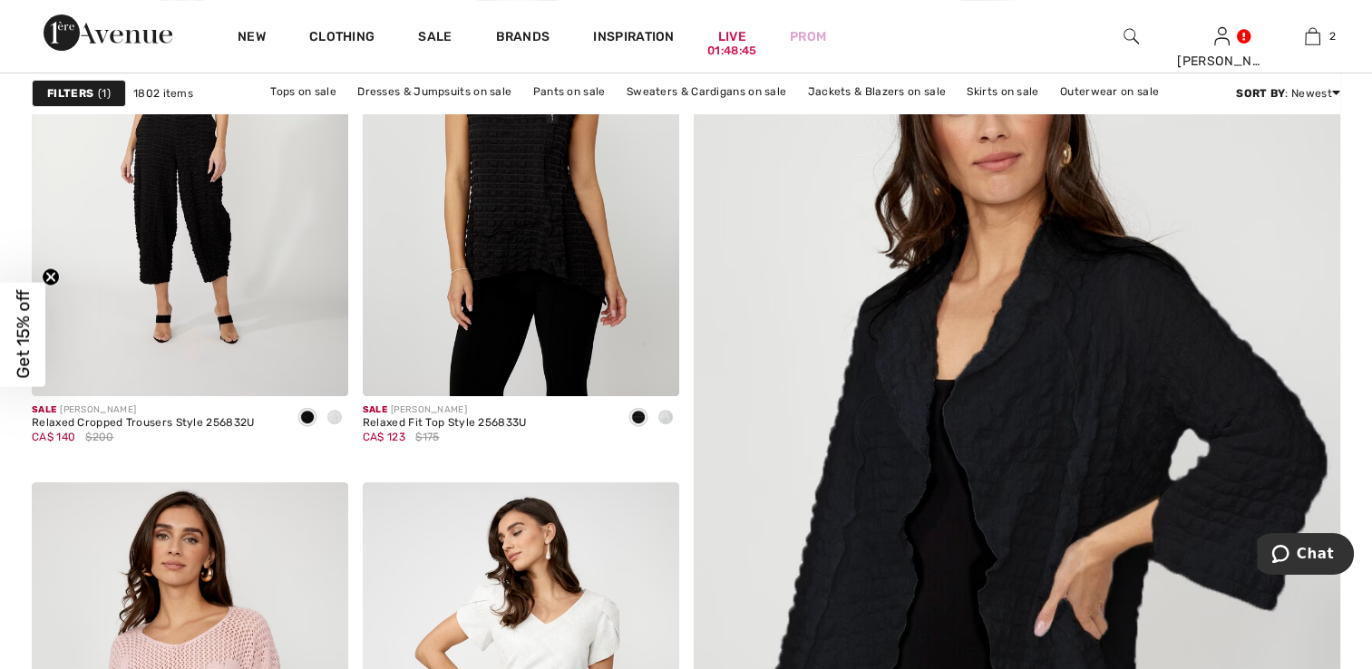
scroll to position [453, 0]
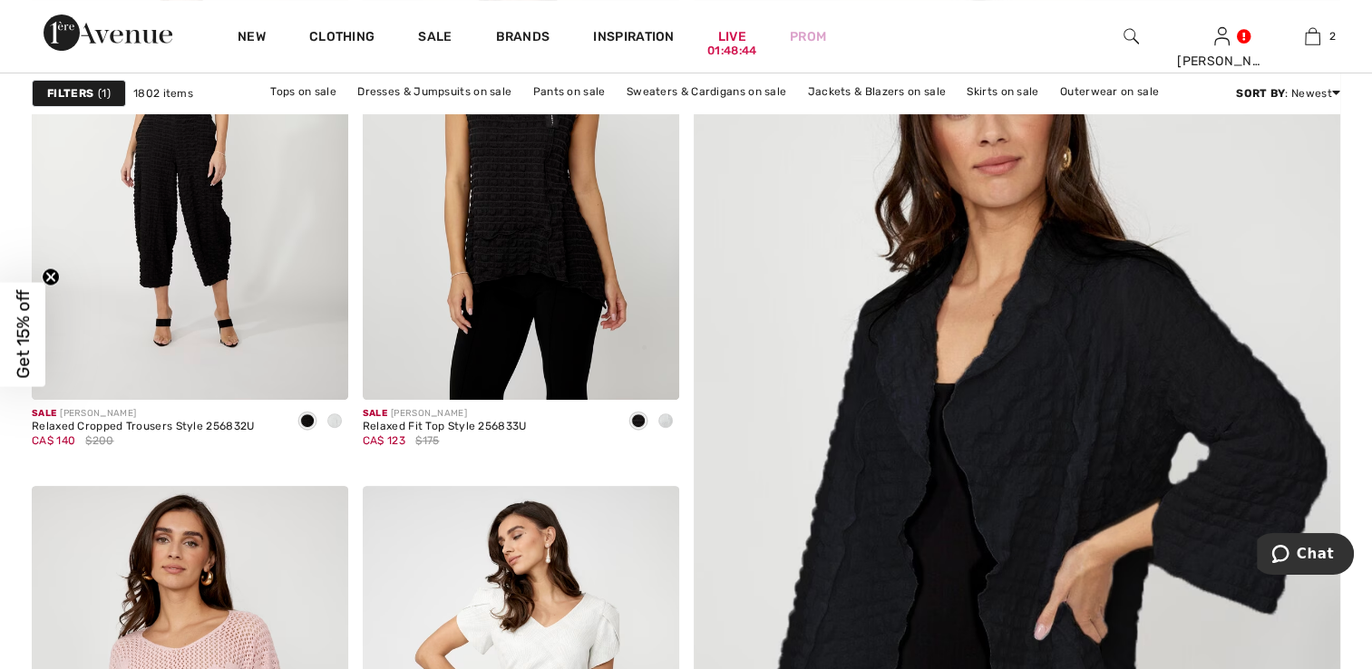
click at [1042, 364] on img at bounding box center [1016, 508] width 776 height 1164
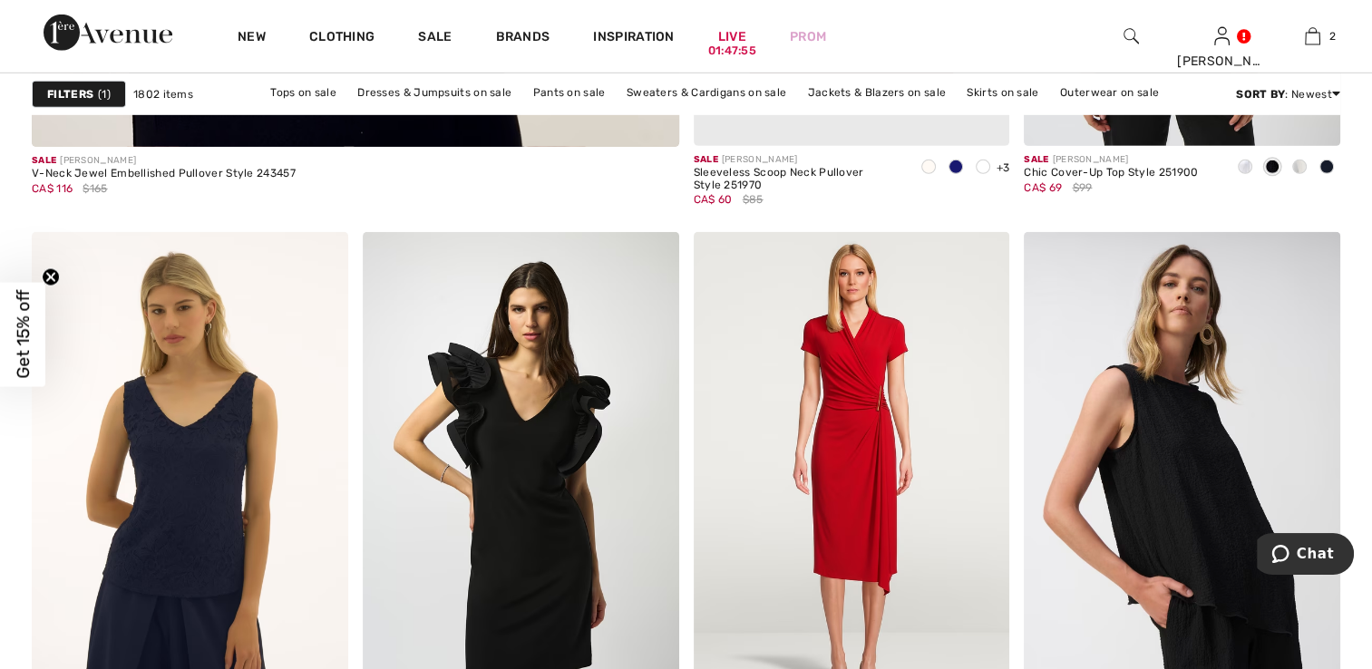
scroll to position [5893, 0]
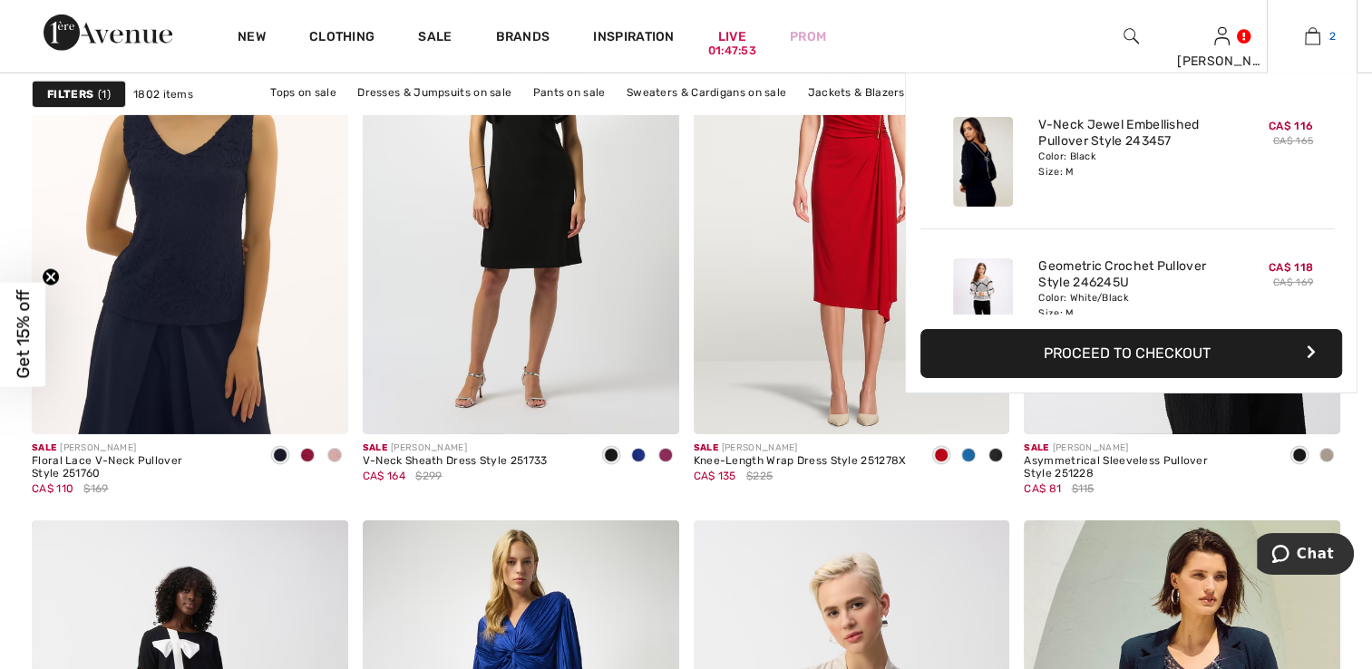
click at [1315, 37] on img at bounding box center [1312, 36] width 15 height 22
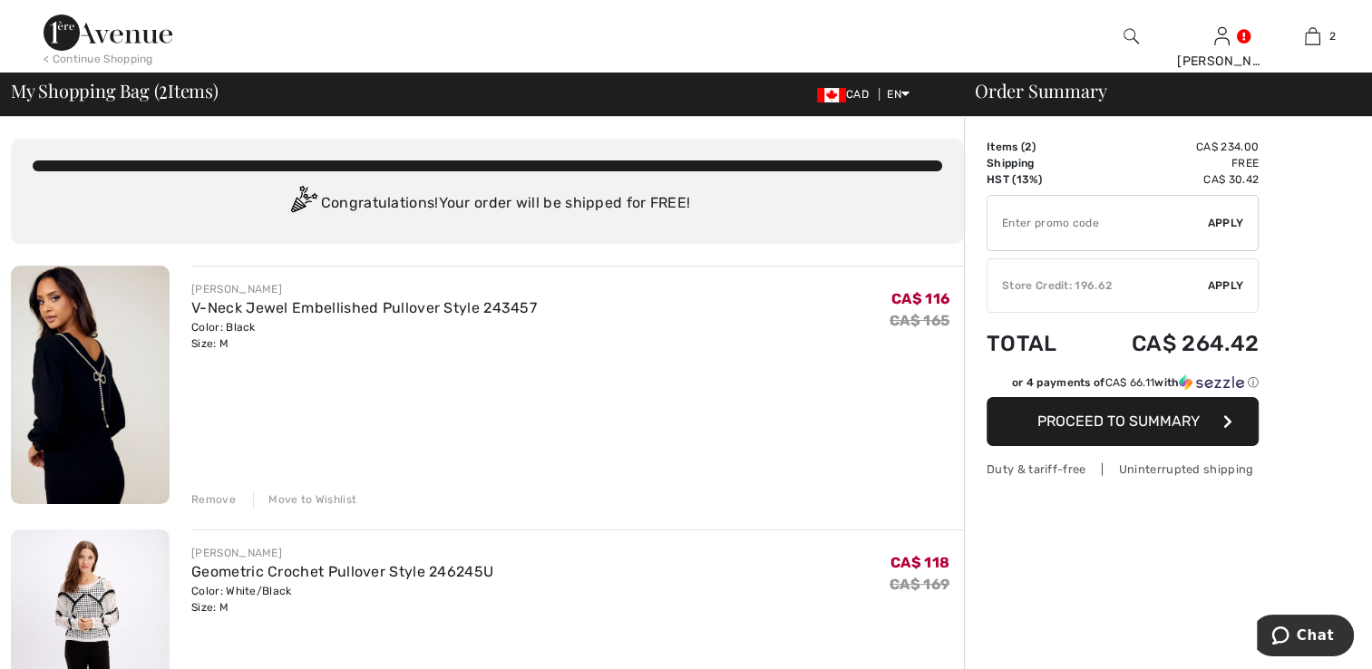
click at [1015, 221] on input "TEXT" at bounding box center [1097, 223] width 220 height 54
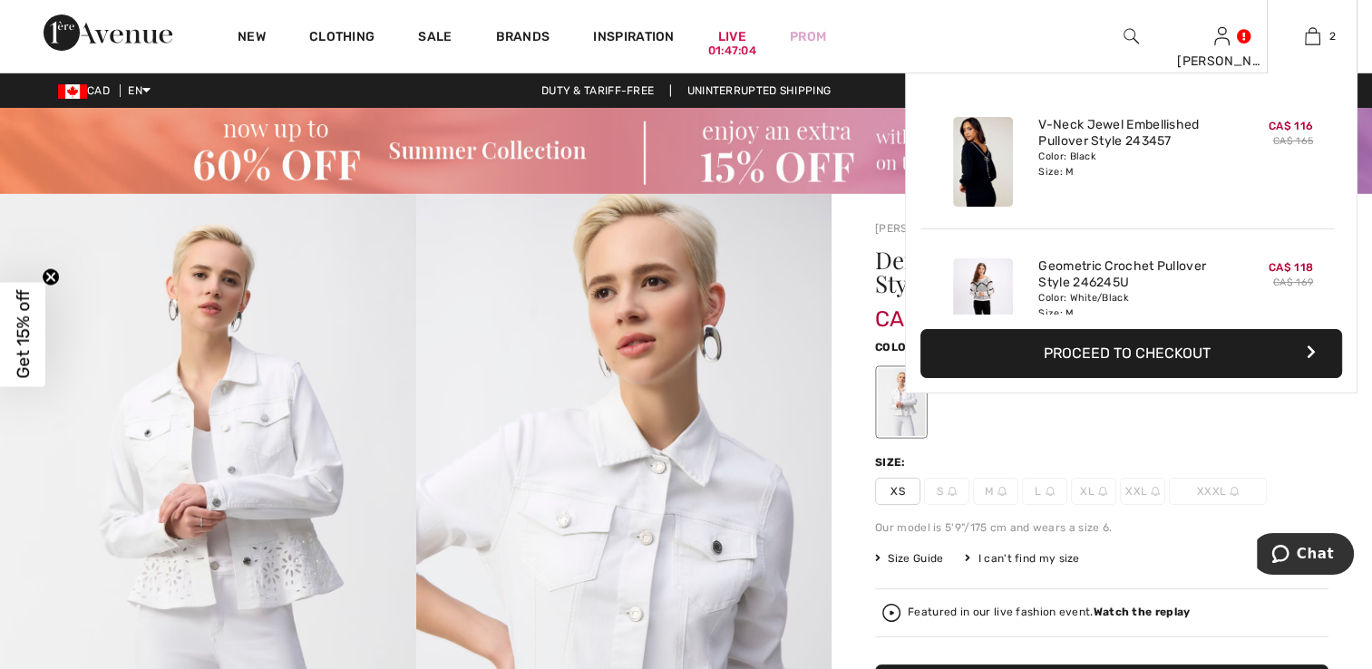
click at [1244, 368] on button "Proceed to Checkout" at bounding box center [1131, 353] width 422 height 49
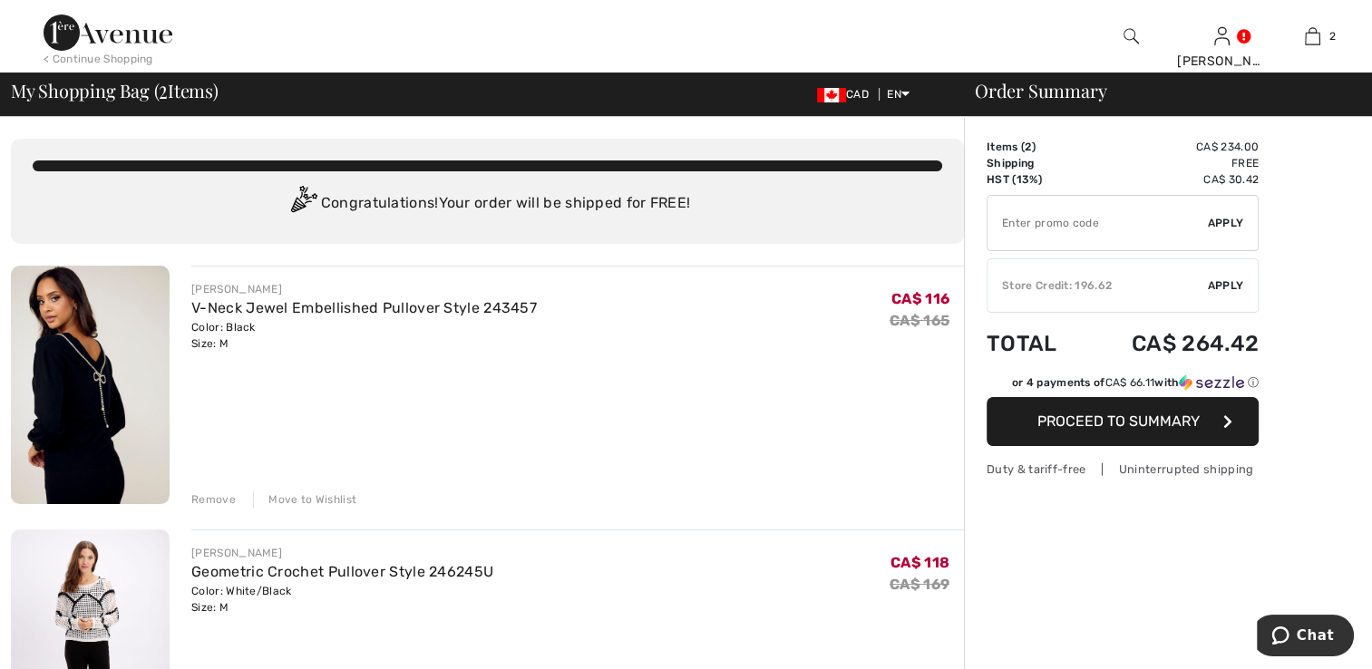
click at [1012, 226] on input "TEXT" at bounding box center [1097, 223] width 220 height 54
type input "EXTRA15"
click at [1226, 220] on span "Apply" at bounding box center [1226, 223] width 36 height 16
